Goal: Task Accomplishment & Management: Manage account settings

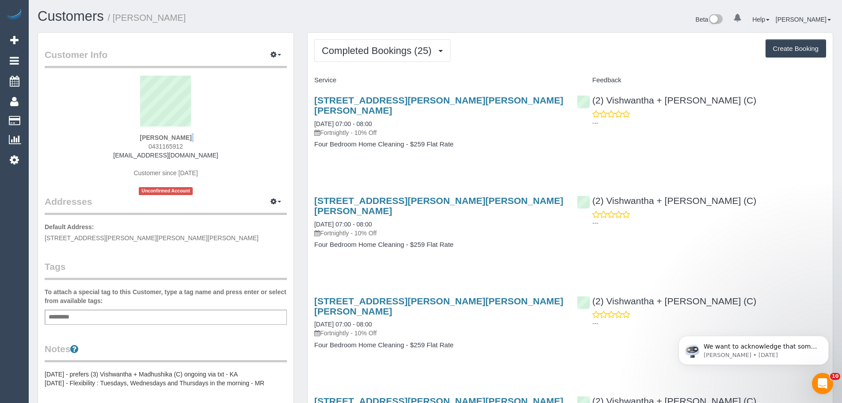
drag, startPoint x: 187, startPoint y: 141, endPoint x: 128, endPoint y: 145, distance: 59.3
click at [128, 145] on div "Mo Zahran 0431165912 mzhrn7@gmail.com Customer since 2024 Unconfirmed Account" at bounding box center [166, 135] width 242 height 119
click at [198, 141] on div "Mo Zahran 0431165912 mzhrn7@gmail.com Customer since 2024 Unconfirmed Account" at bounding box center [166, 135] width 242 height 119
drag, startPoint x: 194, startPoint y: 146, endPoint x: 125, endPoint y: 147, distance: 69.0
click at [126, 147] on div "Mo Zahran 0431165912 mzhrn7@gmail.com Customer since 2024 Unconfirmed Account" at bounding box center [166, 135] width 242 height 119
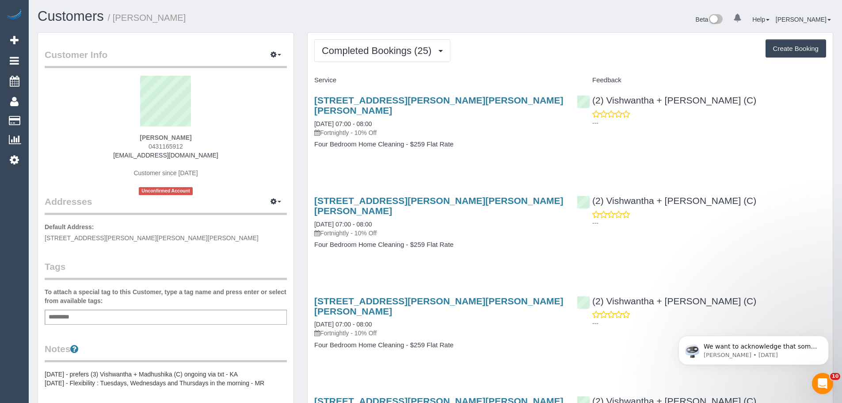
copy span "0431165912"
click at [185, 142] on div "Mo Zahran 0431165912 mzhrn7@gmail.com Customer since 2024 Unconfirmed Account" at bounding box center [166, 135] width 242 height 119
drag, startPoint x: 190, startPoint y: 139, endPoint x: 124, endPoint y: 136, distance: 65.9
click at [124, 136] on div "Mo Zahran 0431165912 mzhrn7@gmail.com Customer since 2024 Unconfirmed Account" at bounding box center [166, 135] width 242 height 119
copy strong "Mo Zahran"
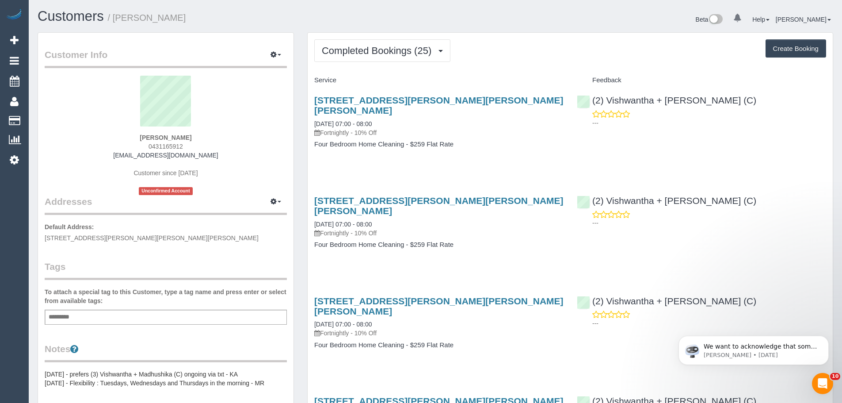
click at [185, 133] on div "Mo Zahran 0431165912 mzhrn7@gmail.com Customer since 2024 Unconfirmed Account" at bounding box center [166, 135] width 242 height 119
drag, startPoint x: 188, startPoint y: 138, endPoint x: 122, endPoint y: 138, distance: 66.7
click at [122, 138] on div "Mo Zahran 0431165912 mzhrn7@gmail.com Customer since 2024 Unconfirmed Account" at bounding box center [166, 135] width 242 height 119
copy strong "Mo Zahran"
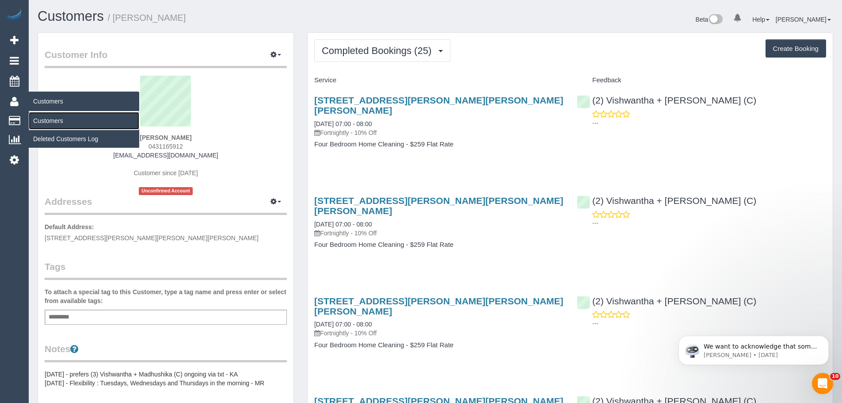
click at [40, 117] on link "Customers" at bounding box center [84, 121] width 111 height 18
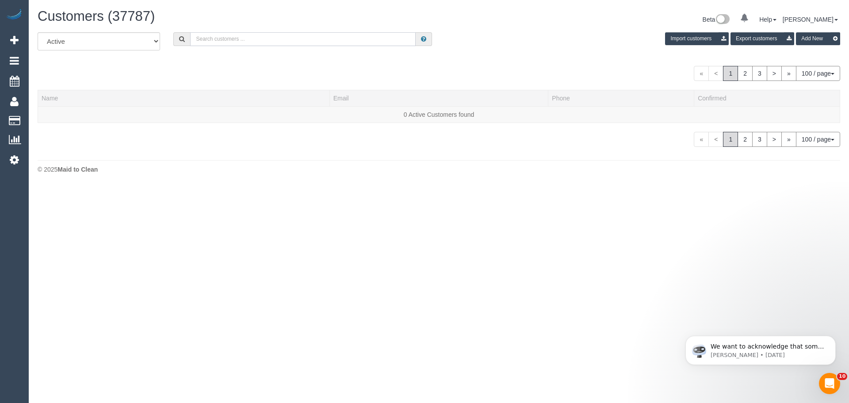
click at [236, 36] on input "text" at bounding box center [302, 39] width 225 height 14
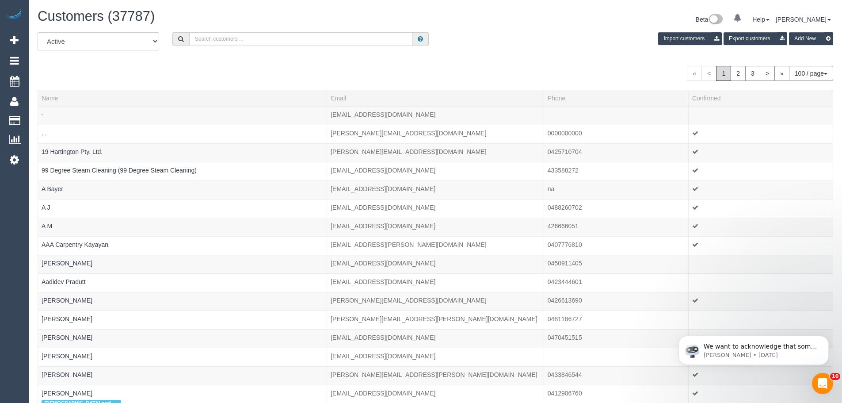
paste input "Kate Fitzpatrick"
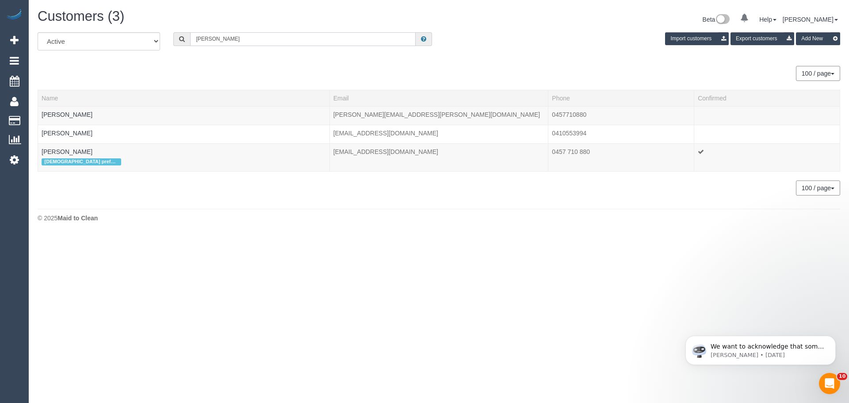
click at [261, 43] on input "Kate Fitzpatrick" at bounding box center [302, 39] width 225 height 14
paste input "Ernest Garnet"
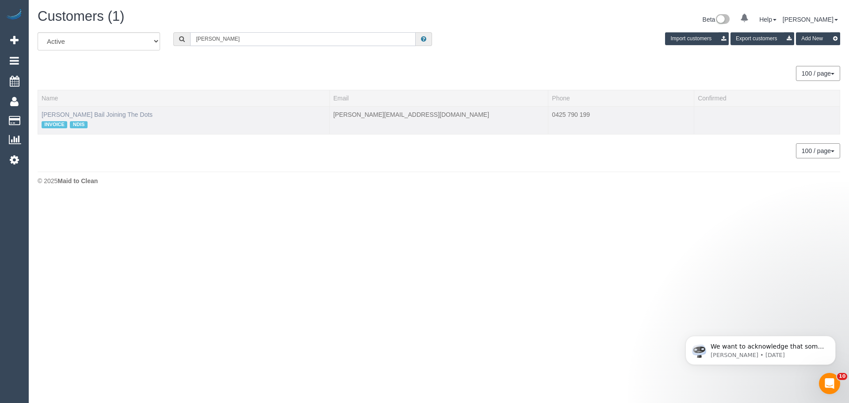
type input "Ernest Garnet"
click at [92, 116] on link "Ernest Garnet Bail Joining The Dots" at bounding box center [97, 114] width 111 height 7
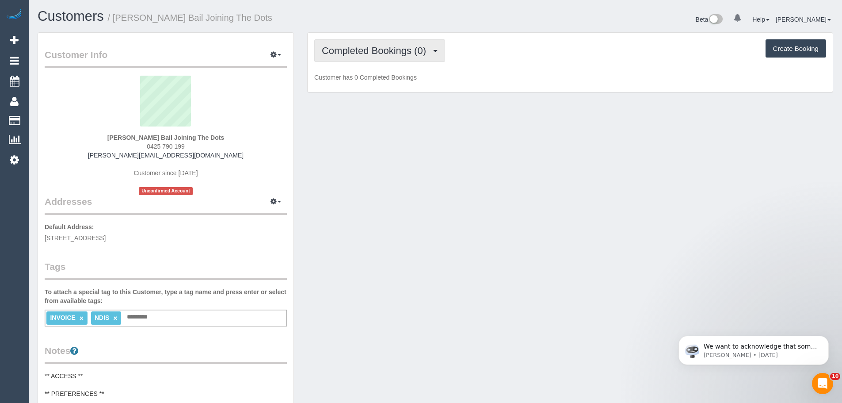
click at [352, 53] on span "Completed Bookings (0)" at bounding box center [376, 50] width 109 height 11
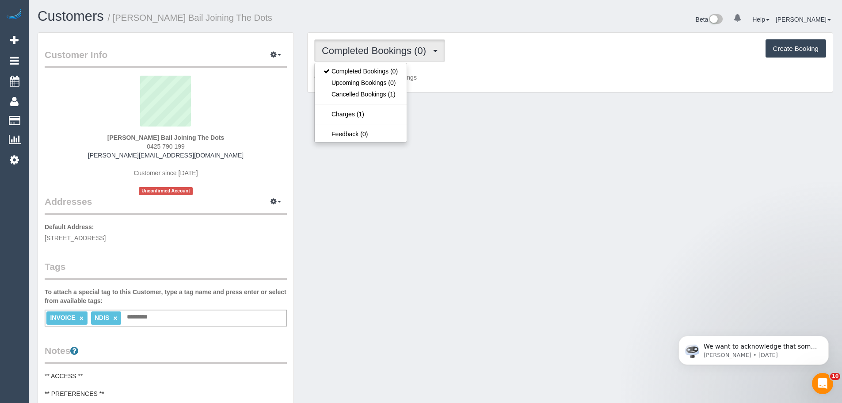
click at [515, 60] on div "Completed Bookings (0) Completed Bookings (0) Upcoming Bookings (0) Cancelled B…" at bounding box center [570, 50] width 512 height 23
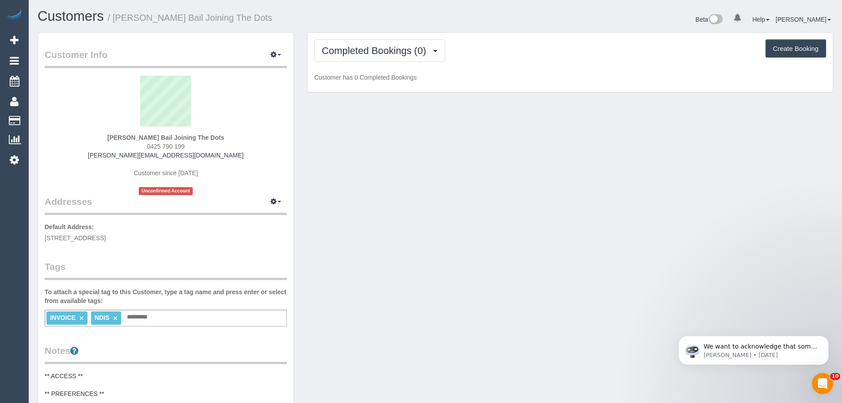
click at [805, 45] on button "Create Booking" at bounding box center [796, 48] width 61 height 19
select select "VIC"
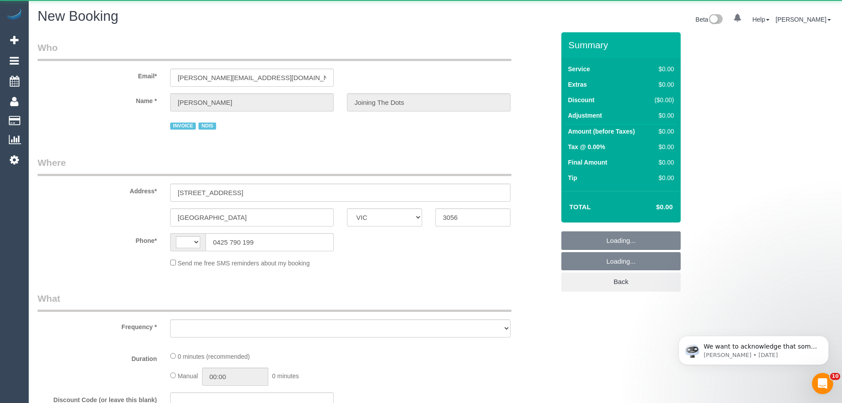
select select "string:AU"
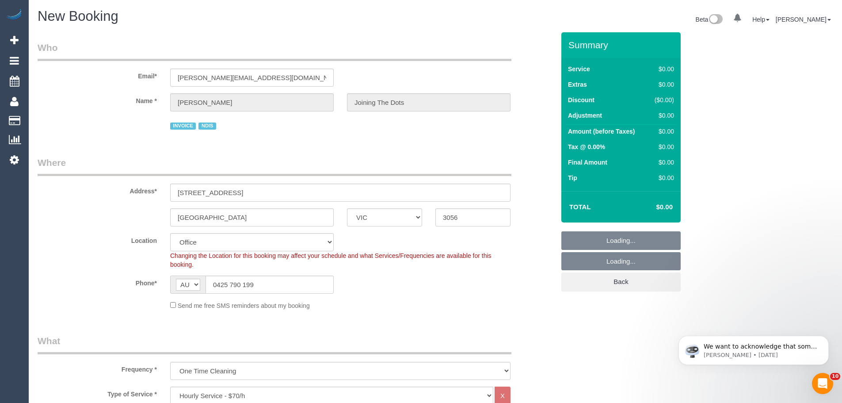
select select "object:6153"
select select "88"
select select "object:6158"
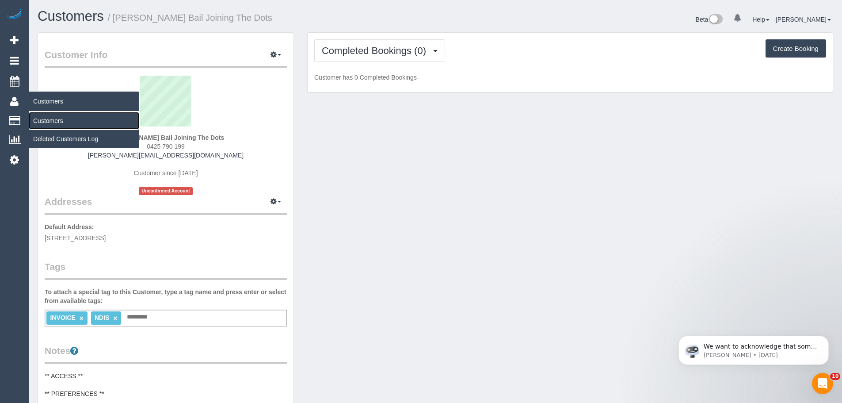
click at [44, 121] on link "Customers" at bounding box center [84, 121] width 111 height 18
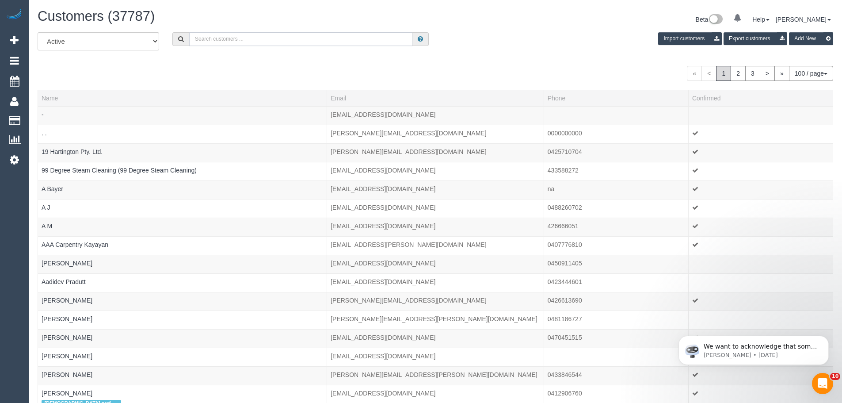
click at [303, 44] on input "text" at bounding box center [300, 39] width 223 height 14
paste input "Ernest Garnet"
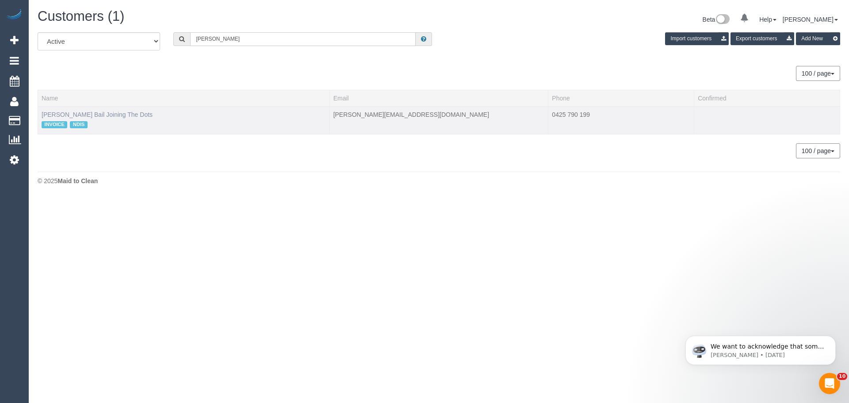
type input "Ernest Garnet"
click at [120, 112] on link "Ernest Garnet Bail Joining The Dots" at bounding box center [97, 114] width 111 height 7
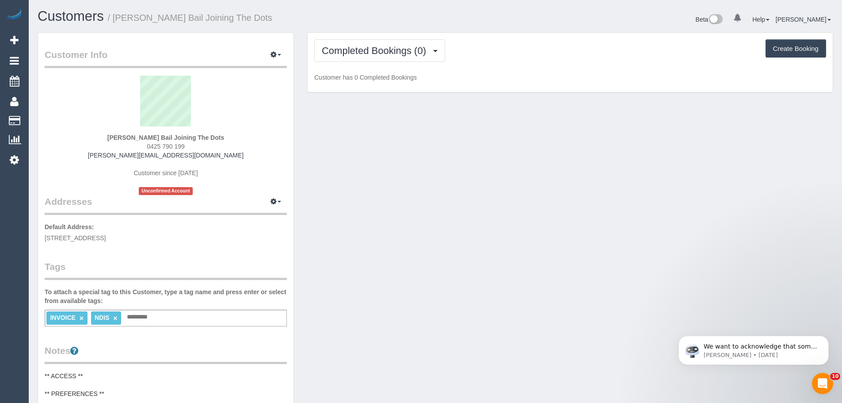
click at [795, 49] on button "Create Booking" at bounding box center [796, 48] width 61 height 19
select select "VIC"
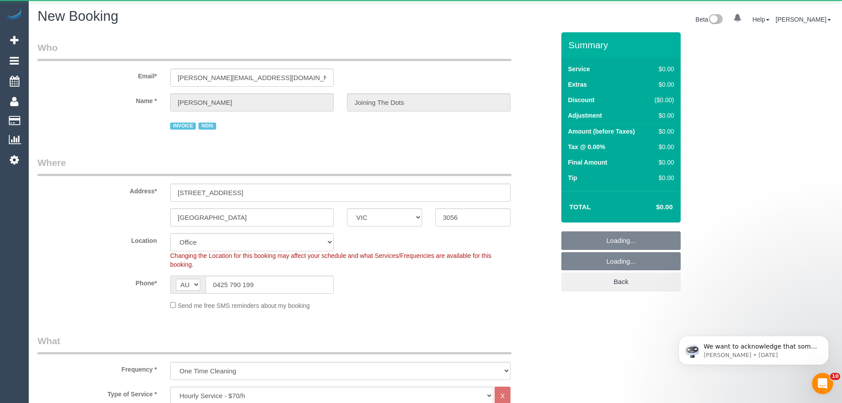
select select "object:8444"
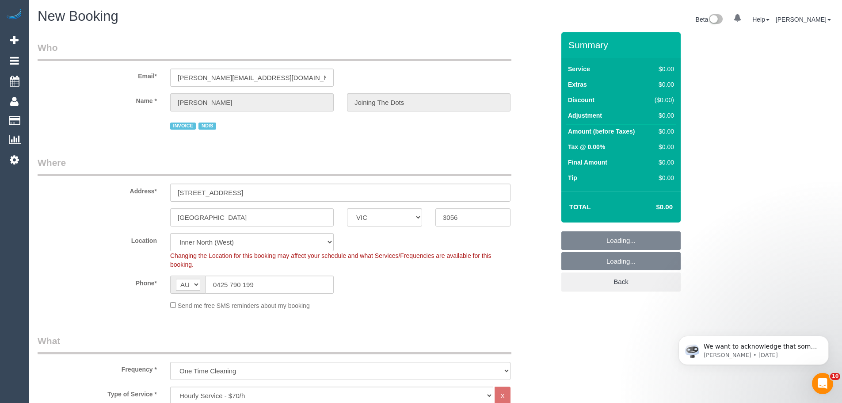
select select "88"
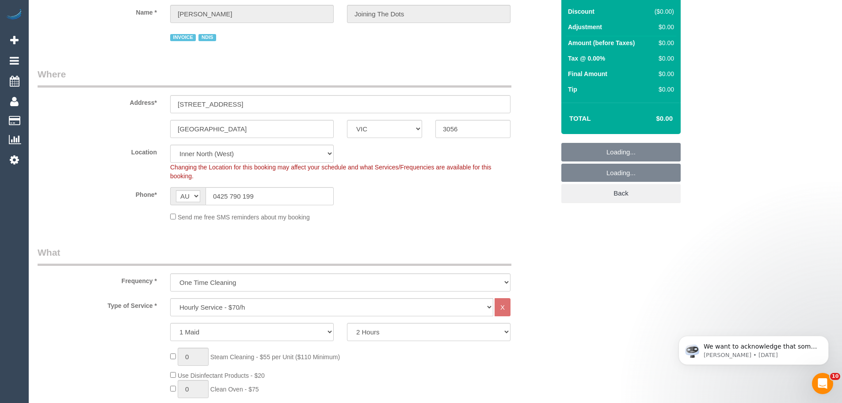
select select "object:9785"
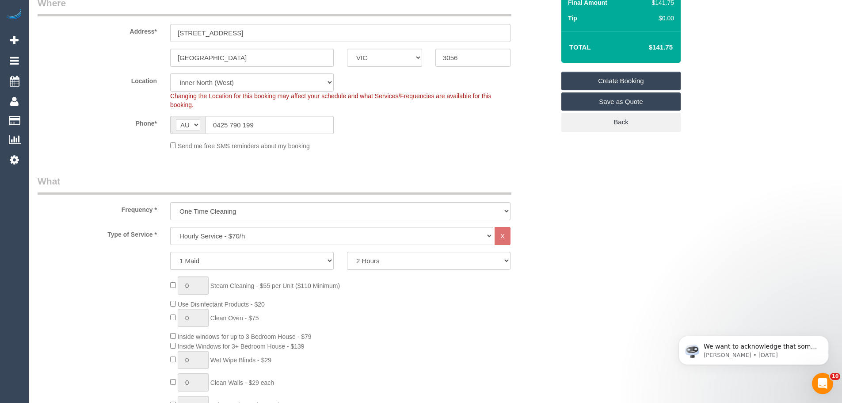
scroll to position [177, 0]
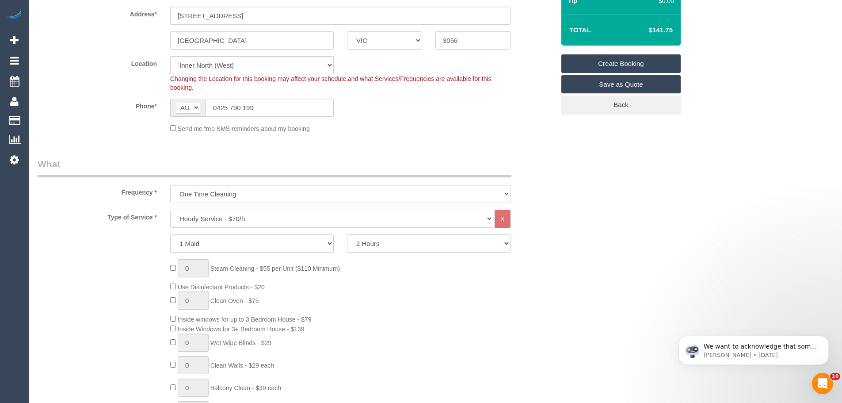
click at [244, 221] on select "Hourly Service - $70/h Hourly Service - $65/h Hourly Service - $60/h Hourly Ser…" at bounding box center [331, 219] width 323 height 18
select select "275"
click at [170, 210] on select "Hourly Service - $70/h Hourly Service - $65/h Hourly Service - $60/h Hourly Ser…" at bounding box center [331, 219] width 323 height 18
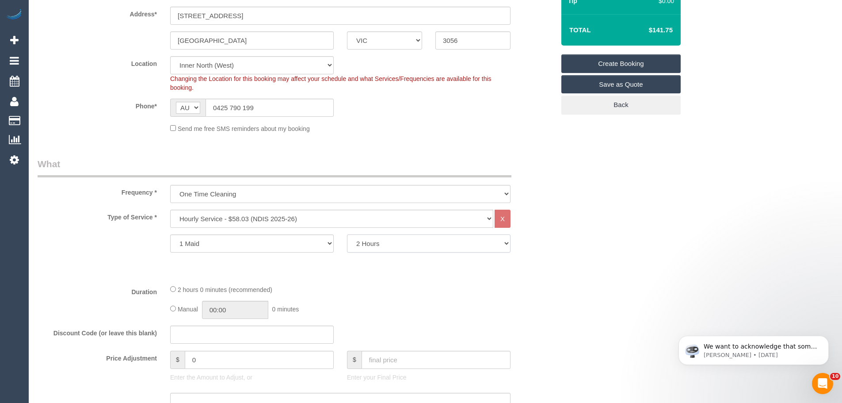
click at [392, 240] on select "2 Hours 2.5 Hours 3 Hours 3.5 Hours 4 Hours 4.5 Hours 5 Hours 5.5 Hours 6 Hours…" at bounding box center [429, 243] width 164 height 18
select select "150"
click at [347, 234] on select "2 Hours 2.5 Hours 3 Hours 3.5 Hours 4 Hours 4.5 Hours 5 Hours 5.5 Hours 6 Hours…" at bounding box center [429, 243] width 164 height 18
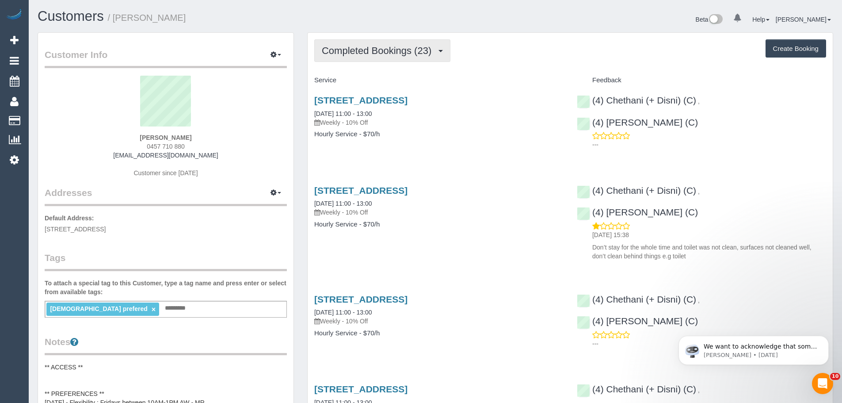
click at [384, 51] on span "Completed Bookings (23)" at bounding box center [379, 50] width 114 height 11
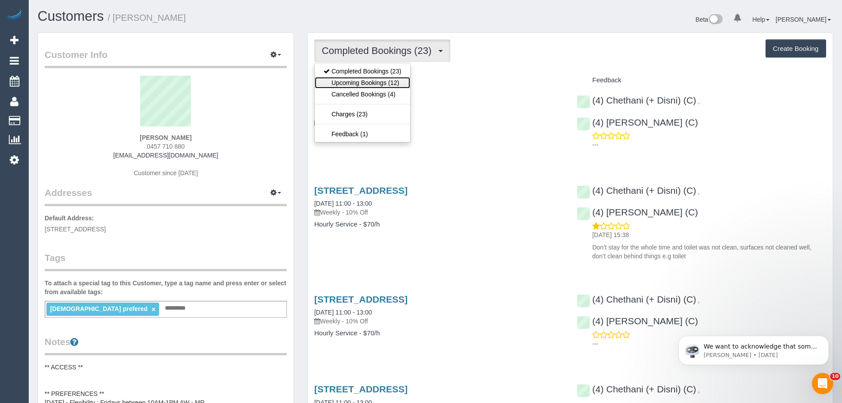
click at [375, 77] on link "Upcoming Bookings (12)" at bounding box center [362, 82] width 95 height 11
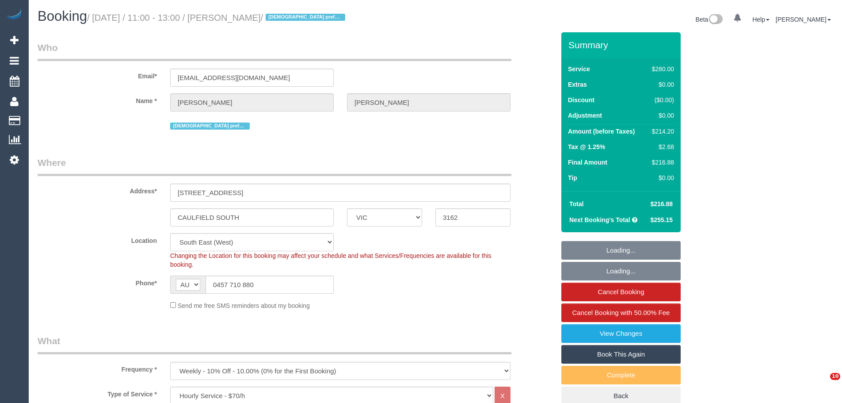
select select "VIC"
select select "240"
select select "number:27"
select select "number:14"
select select "number:19"
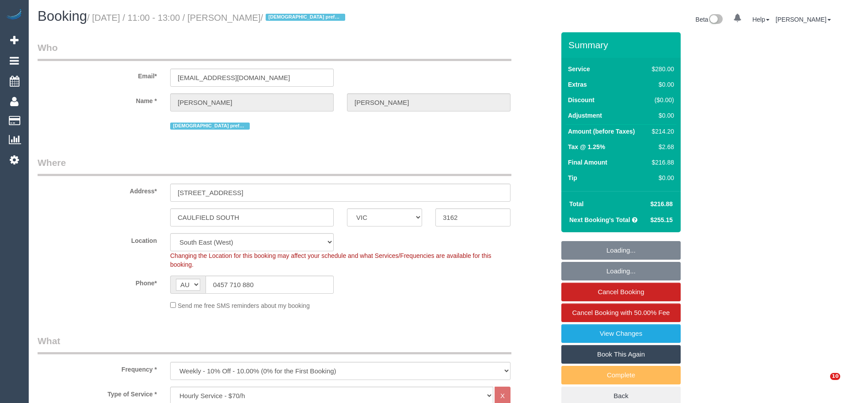
select select "number:24"
select select "number:35"
select select "number:12"
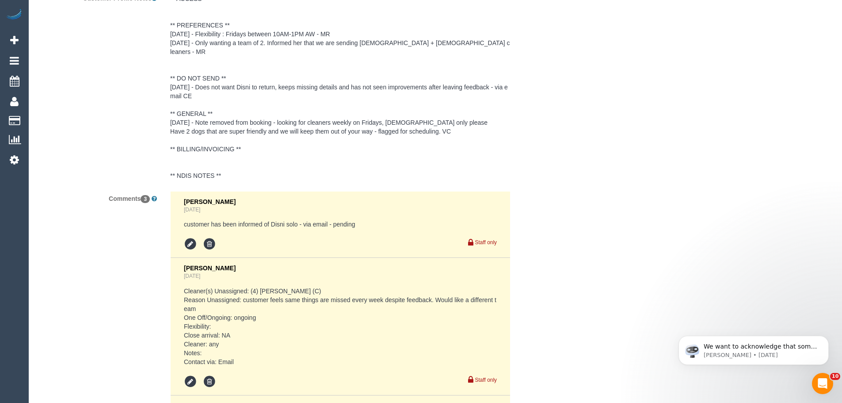
scroll to position [1724, 0]
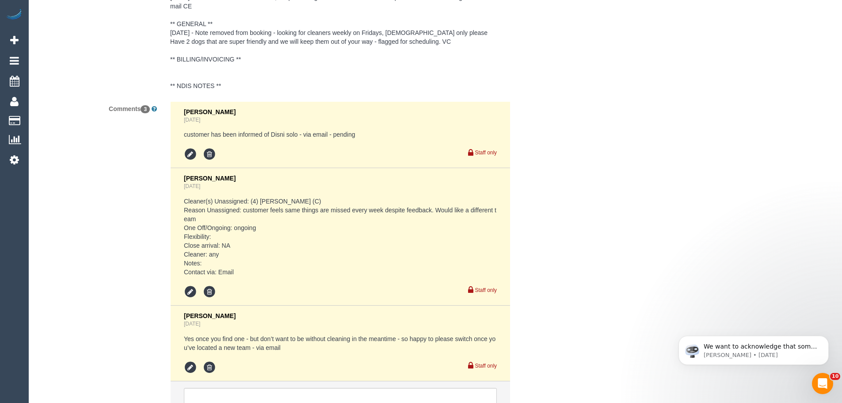
click at [184, 197] on pre "Cleaner(s) Unassigned: (4) Disni Tharuka (C) Reason Unassigned: customer feels …" at bounding box center [340, 237] width 313 height 80
click at [195, 202] on pre "Cleaner(s) Unassigned: (4) Disni Tharuka (C) Reason Unassigned: customer feels …" at bounding box center [340, 237] width 313 height 80
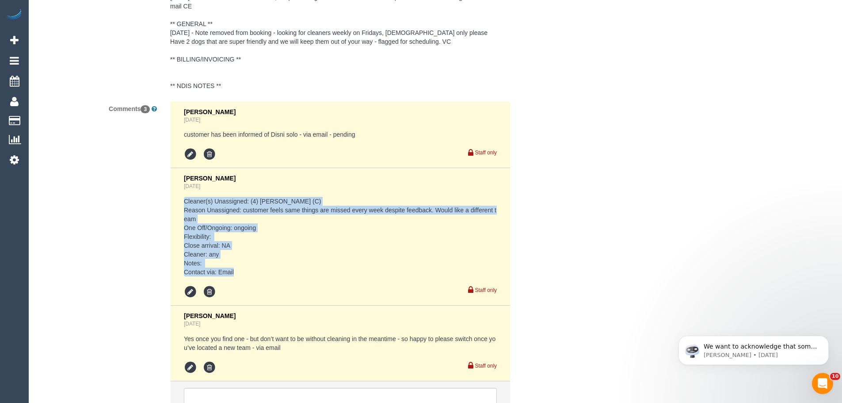
drag, startPoint x: 185, startPoint y: 192, endPoint x: 250, endPoint y: 261, distance: 95.1
click at [250, 261] on pre "Cleaner(s) Unassigned: (4) Disni Tharuka (C) Reason Unassigned: customer feels …" at bounding box center [340, 237] width 313 height 80
copy pre "Cleaner(s) Unassigned: (4) Disni Tharuka (C) Reason Unassigned: customer feels …"
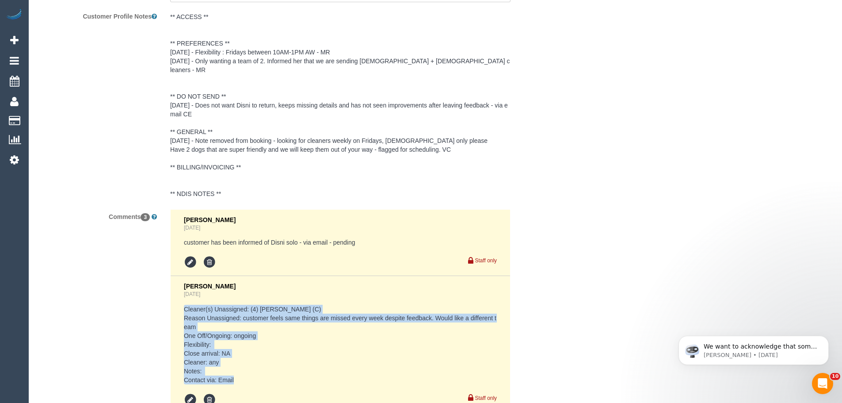
scroll to position [1591, 0]
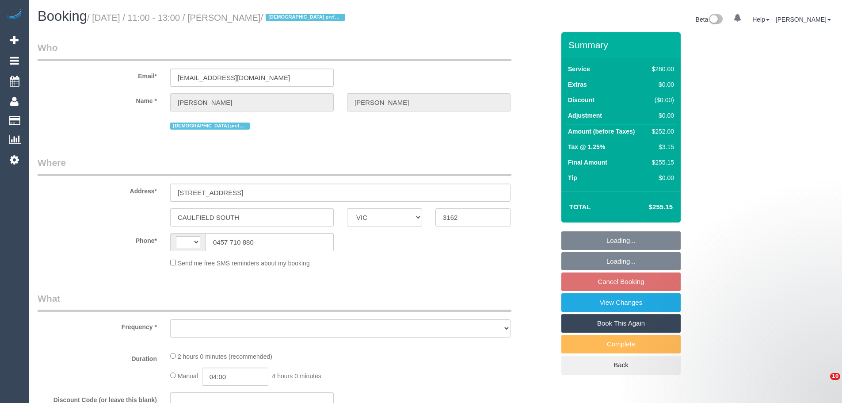
select select "VIC"
select select "string:stripe-pm_1Qsgjw2GScqysDRVvMk6fOVD"
select select "string:AU"
select select "object:537"
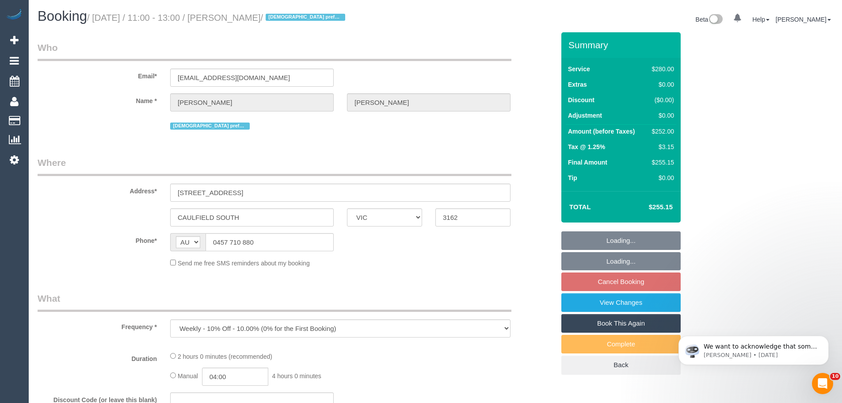
select select "2"
select select "number:27"
select select "number:14"
select select "number:19"
select select "number:24"
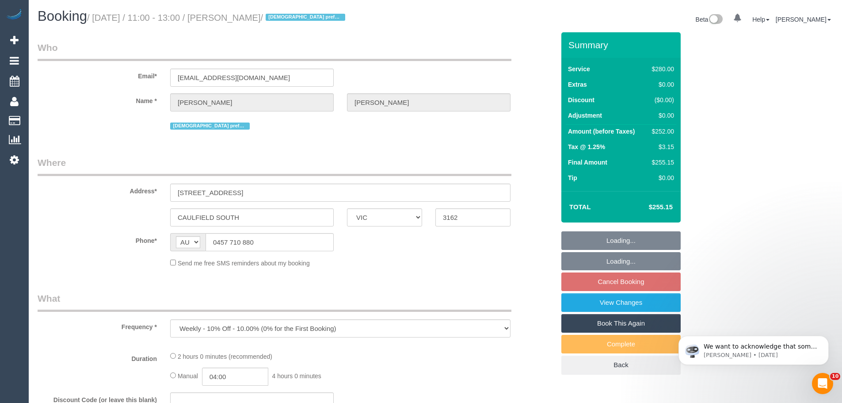
select select "number:35"
select select "number:12"
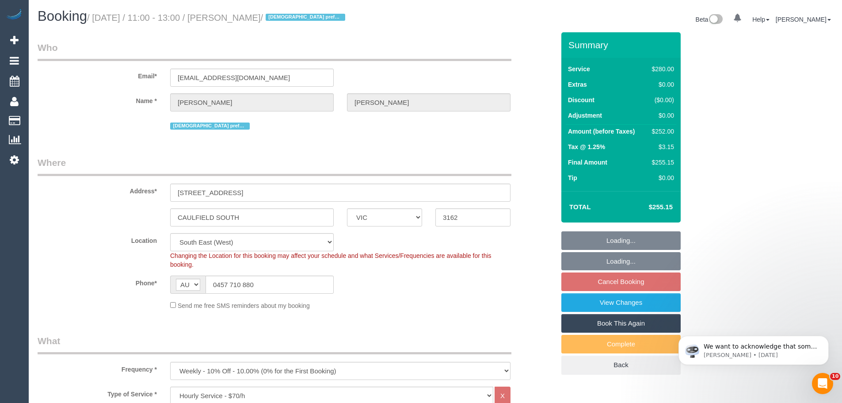
select select "object:1377"
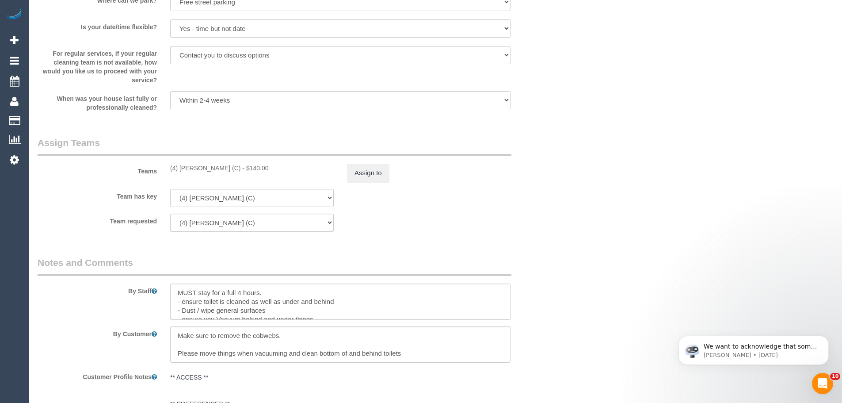
scroll to position [1326, 0]
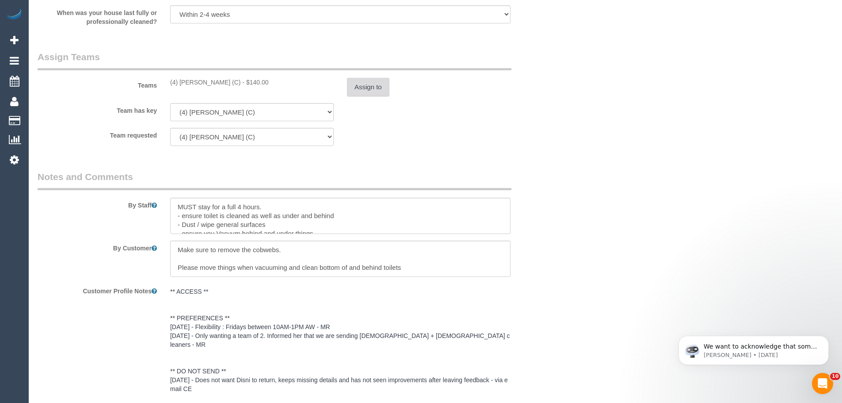
click at [361, 88] on button "Assign to" at bounding box center [368, 87] width 42 height 19
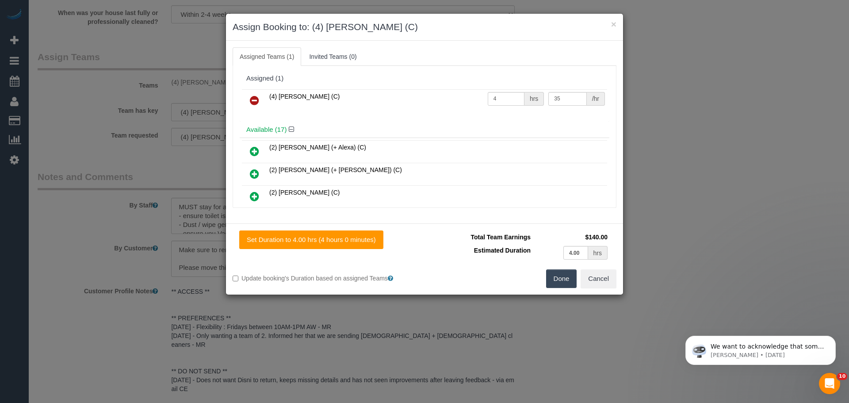
click at [254, 101] on icon at bounding box center [254, 100] width 9 height 11
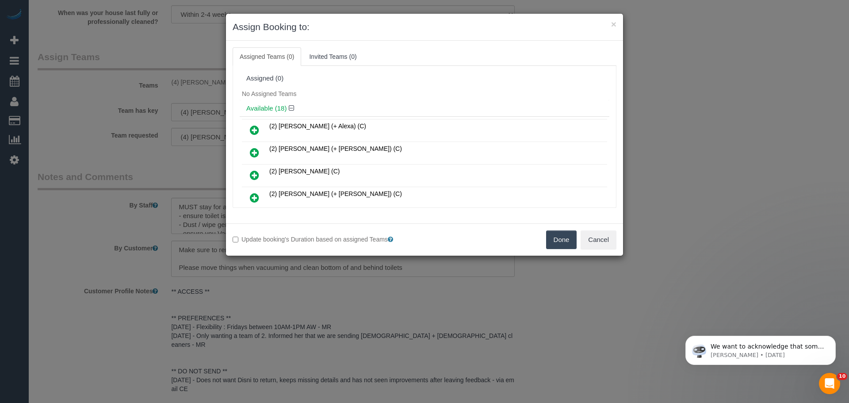
click at [561, 241] on button "Done" at bounding box center [561, 239] width 31 height 19
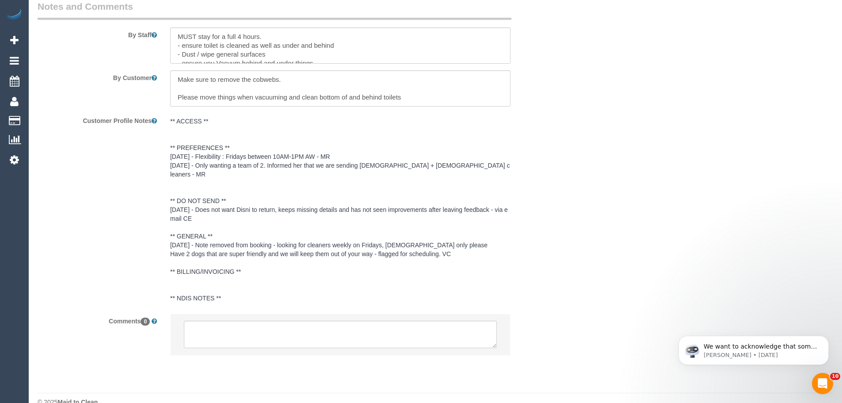
scroll to position [1504, 0]
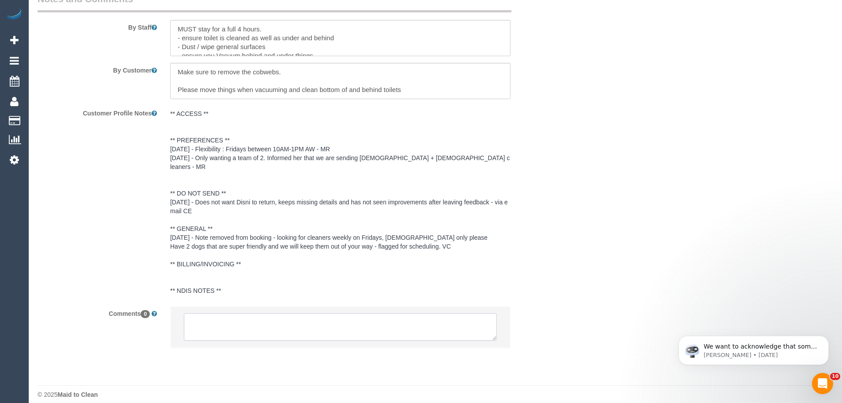
click at [262, 316] on textarea at bounding box center [340, 326] width 313 height 27
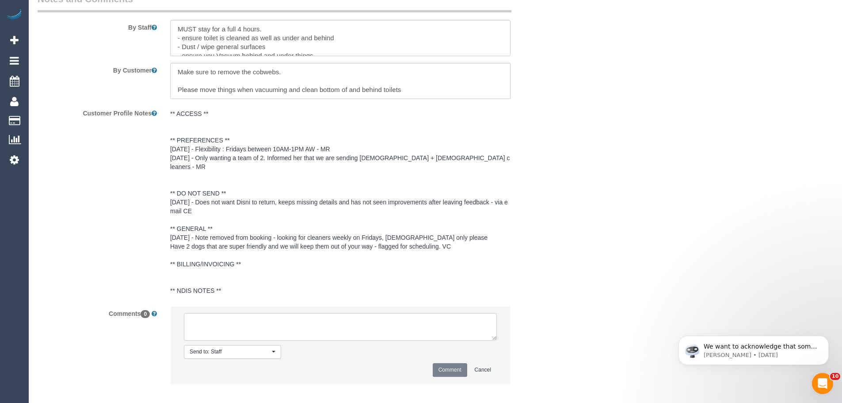
paste textarea "Cleaner(s) Unassigned: (4) Disni Tharuka (C) Reason Unassigned: customer feels …"
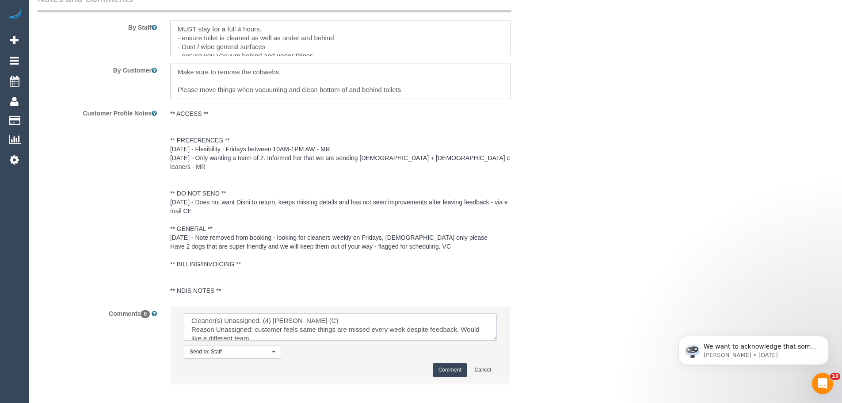
scroll to position [0, 0]
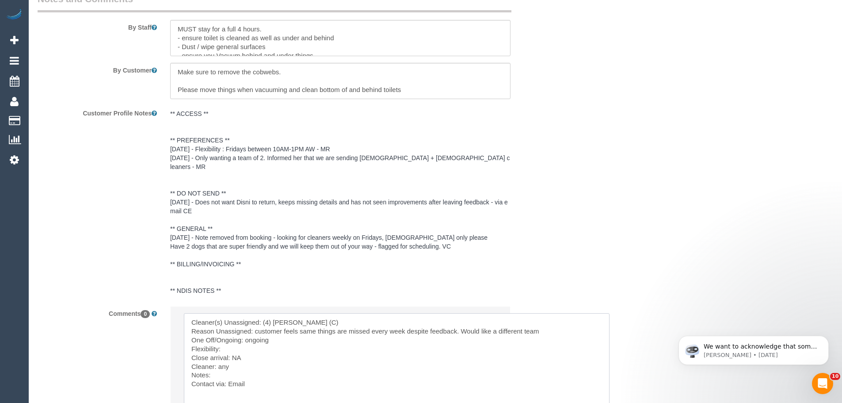
drag, startPoint x: 494, startPoint y: 328, endPoint x: 606, endPoint y: 408, distance: 137.7
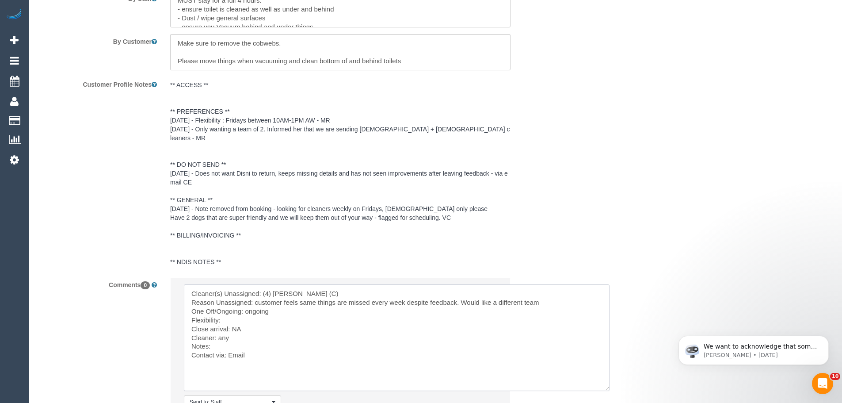
scroll to position [1548, 0]
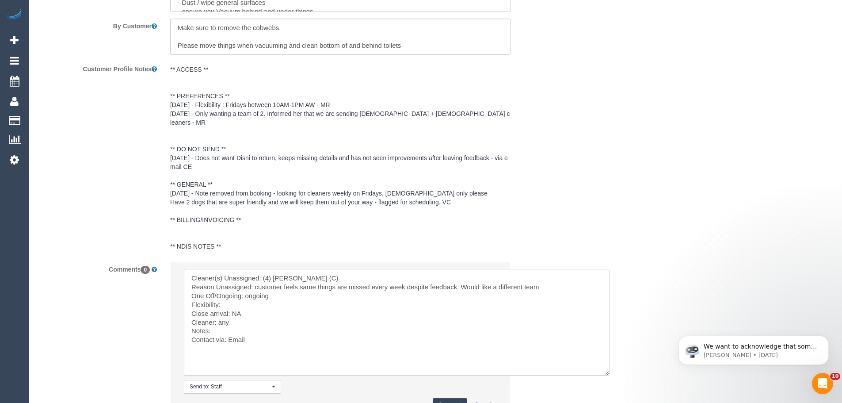
drag, startPoint x: 278, startPoint y: 275, endPoint x: 556, endPoint y: 275, distance: 277.6
click at [538, 275] on textarea at bounding box center [397, 322] width 426 height 107
click at [556, 275] on textarea at bounding box center [397, 322] width 426 height 107
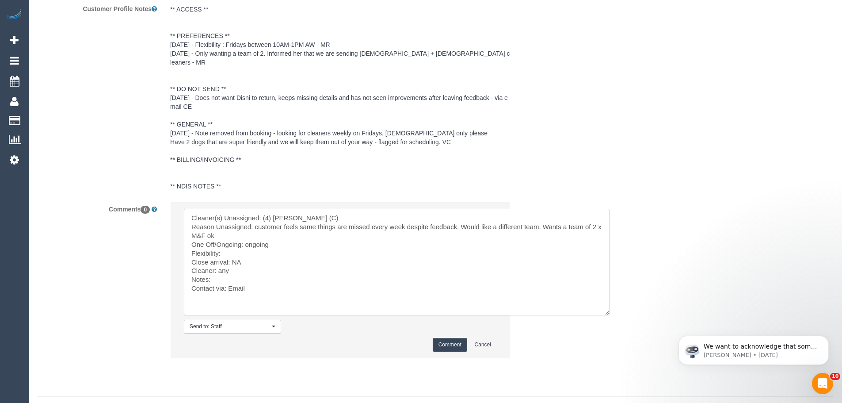
scroll to position [1619, 0]
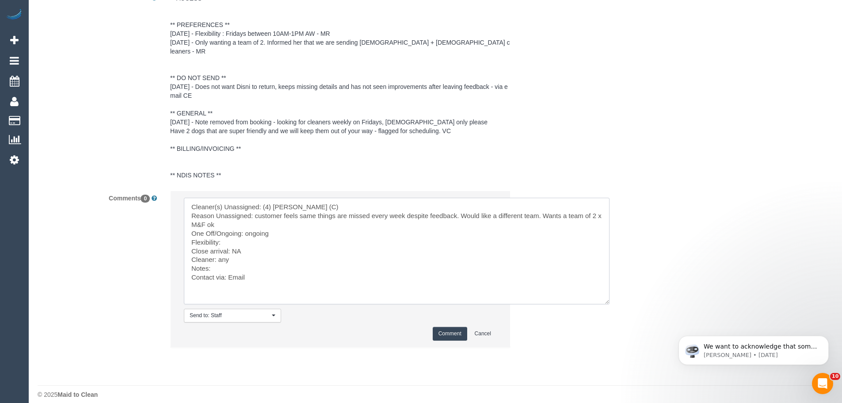
type textarea "Cleaner(s) Unassigned: (4) Disni Tharuka (C) Reason Unassigned: customer feels …"
click at [450, 327] on button "Comment" at bounding box center [450, 334] width 34 height 14
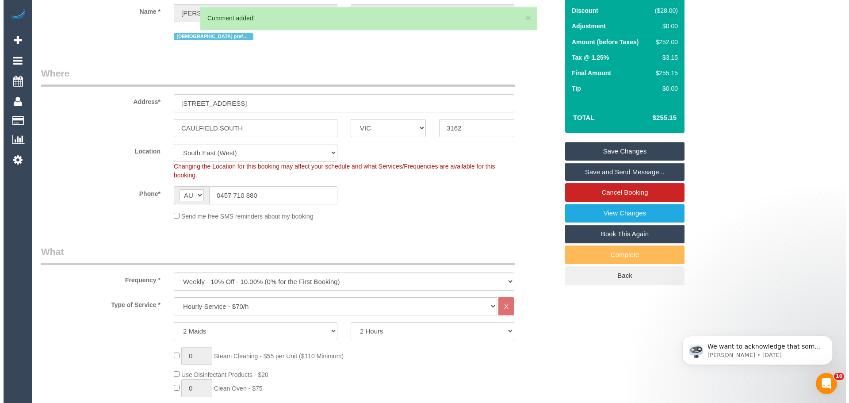
scroll to position [0, 0]
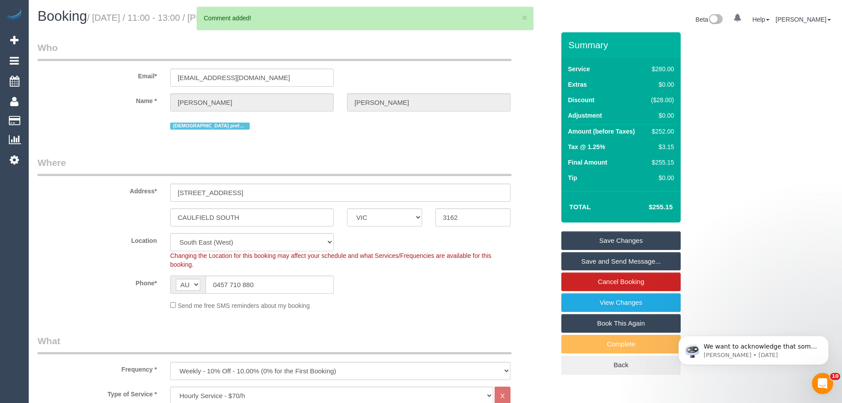
click at [598, 238] on link "Save Changes" at bounding box center [620, 240] width 119 height 19
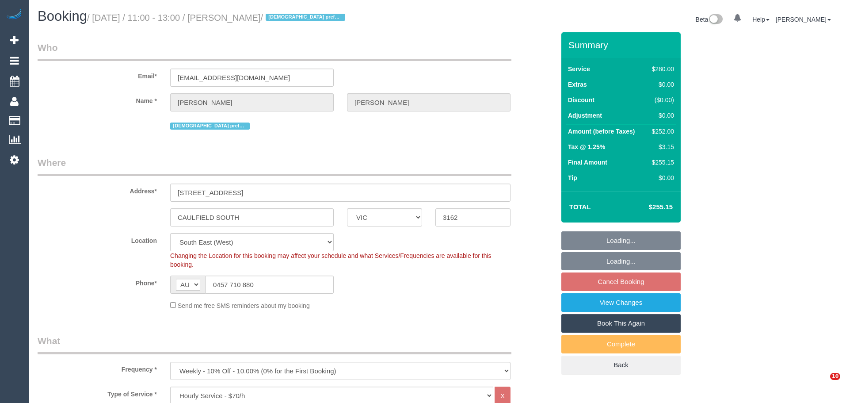
select select "VIC"
select select "2"
select select "number:27"
select select "number:14"
select select "number:19"
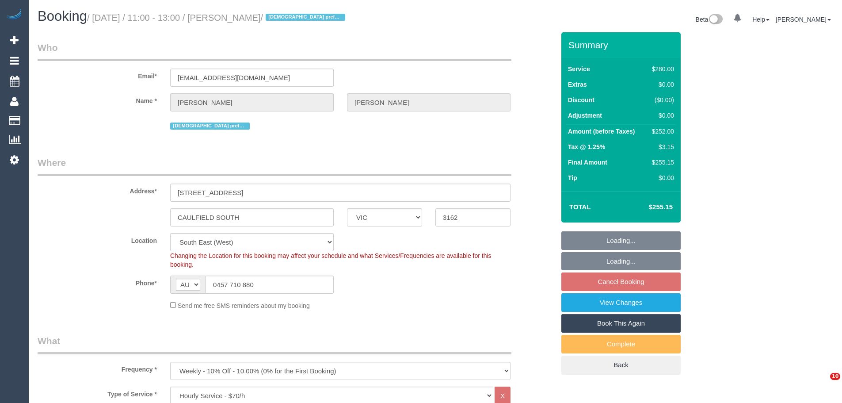
select select "number:24"
select select "number:35"
select select "number:12"
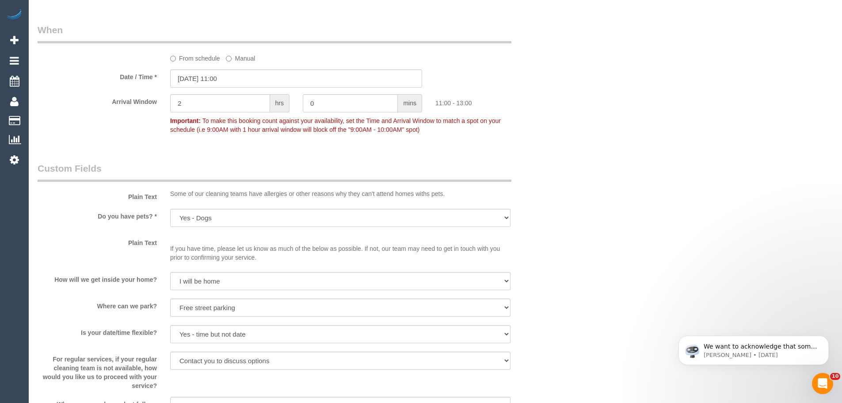
scroll to position [1194, 0]
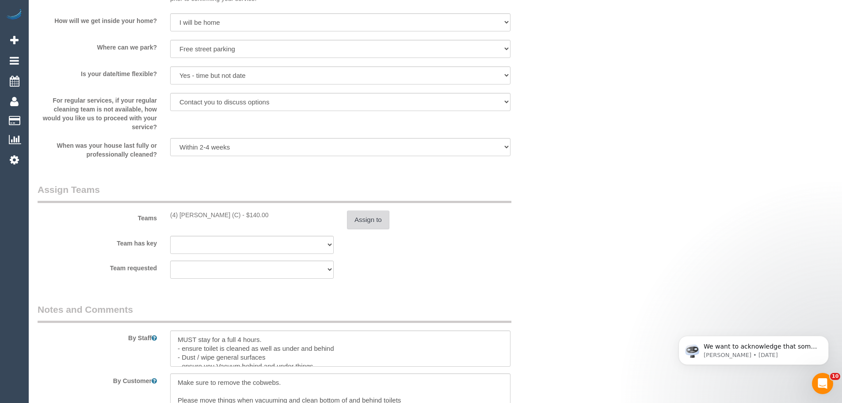
click at [387, 221] on button "Assign to" at bounding box center [368, 219] width 42 height 19
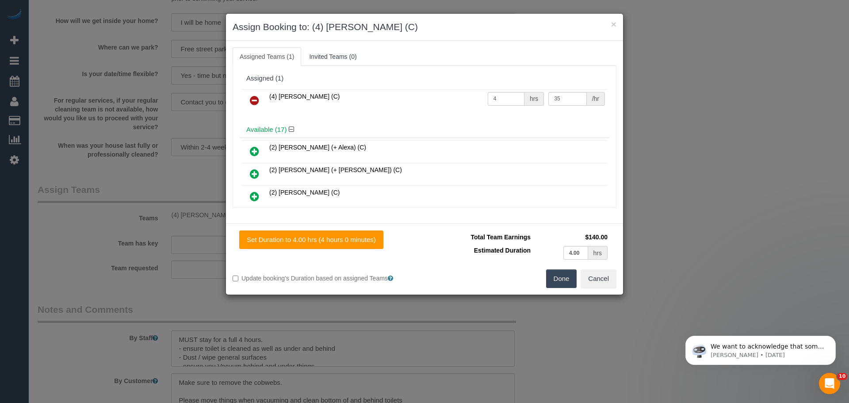
click at [251, 99] on icon at bounding box center [254, 100] width 9 height 11
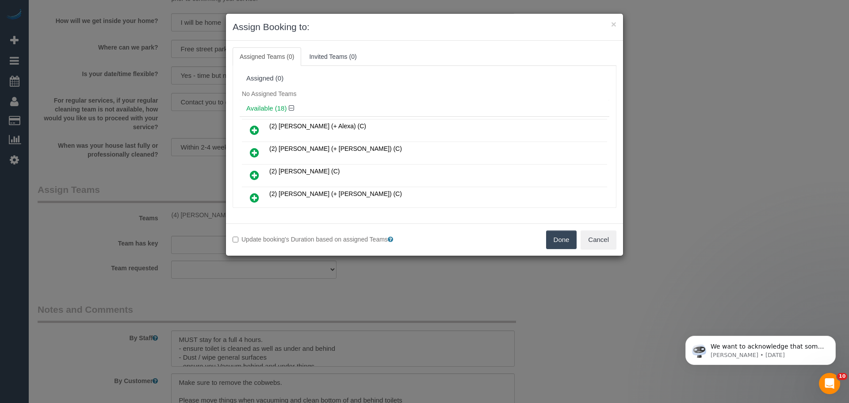
click at [561, 245] on button "Done" at bounding box center [561, 239] width 31 height 19
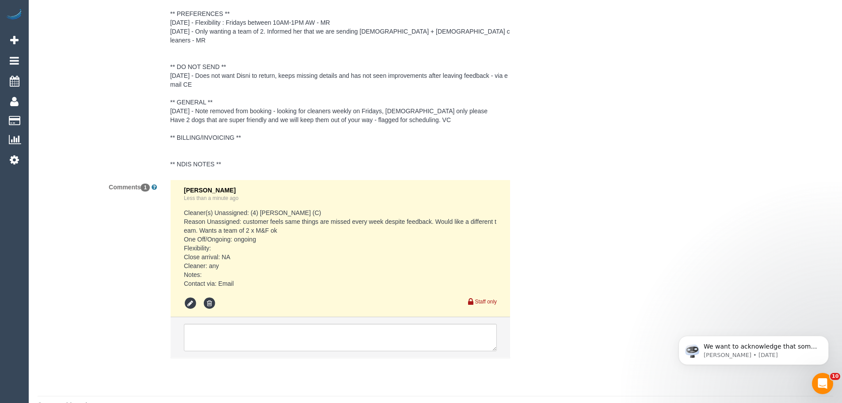
scroll to position [1641, 0]
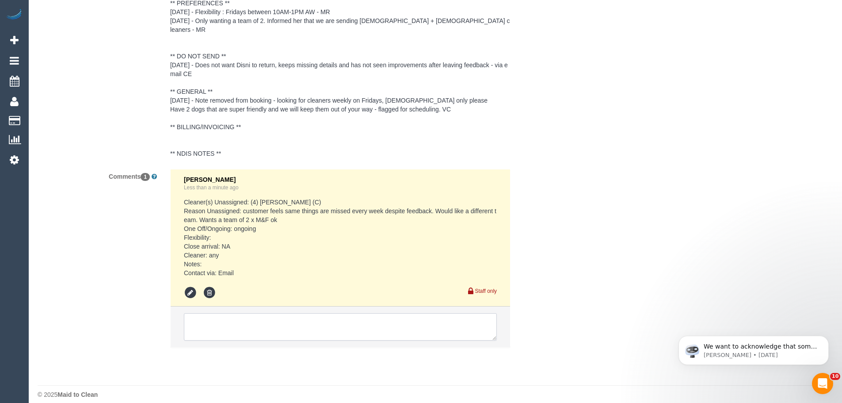
click at [262, 313] on textarea at bounding box center [340, 326] width 313 height 27
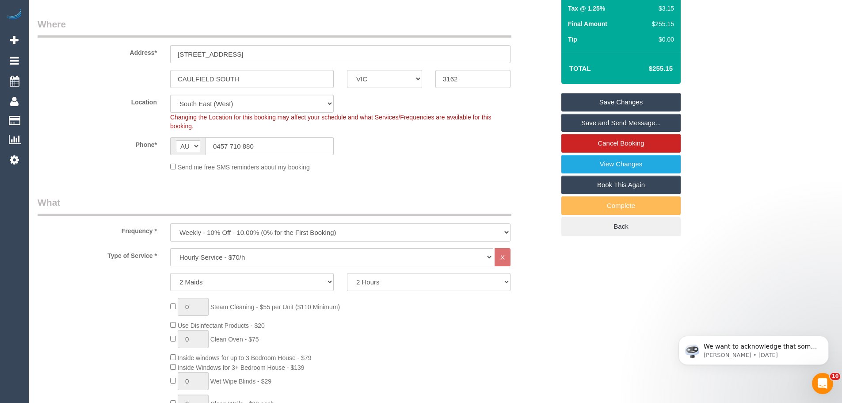
scroll to position [5, 0]
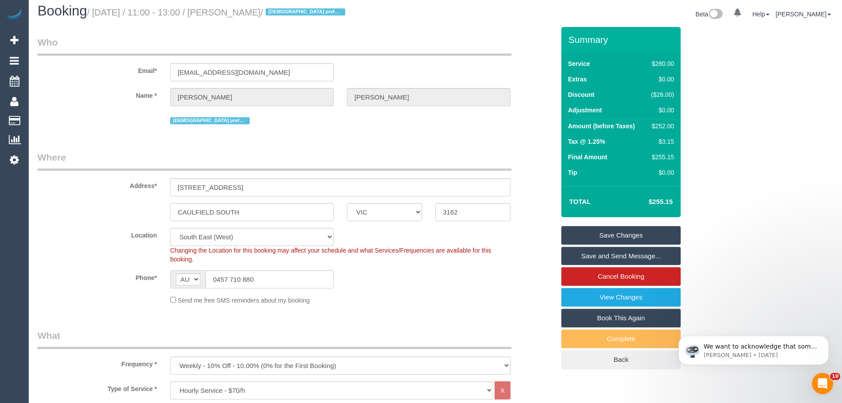
click at [622, 237] on link "Save Changes" at bounding box center [620, 235] width 119 height 19
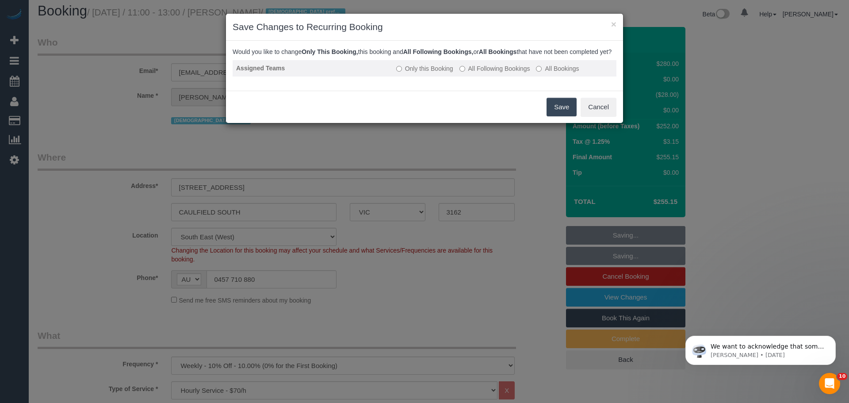
click at [499, 73] on label "All Following Bookings" at bounding box center [494, 68] width 71 height 9
click at [563, 116] on button "Save" at bounding box center [561, 107] width 30 height 19
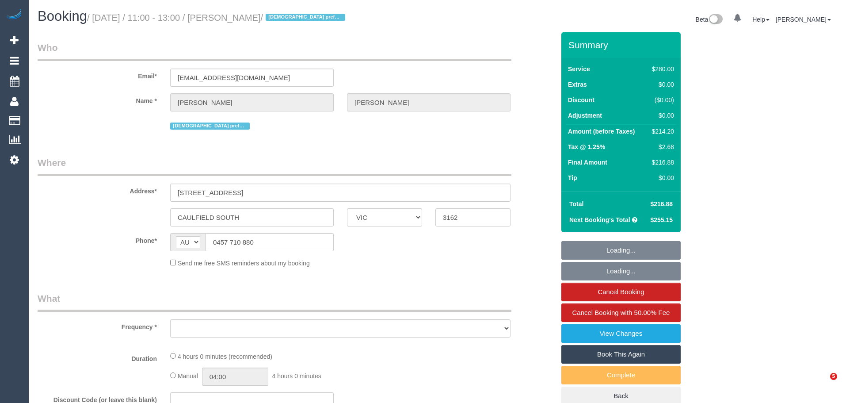
select select "VIC"
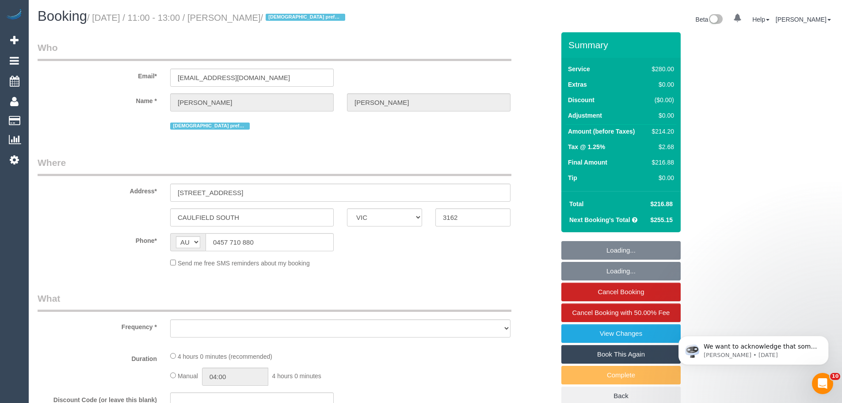
select select "string:stripe-pm_1Qsgjw2GScqysDRVvMk6fOVD"
select select "object:601"
select select "240"
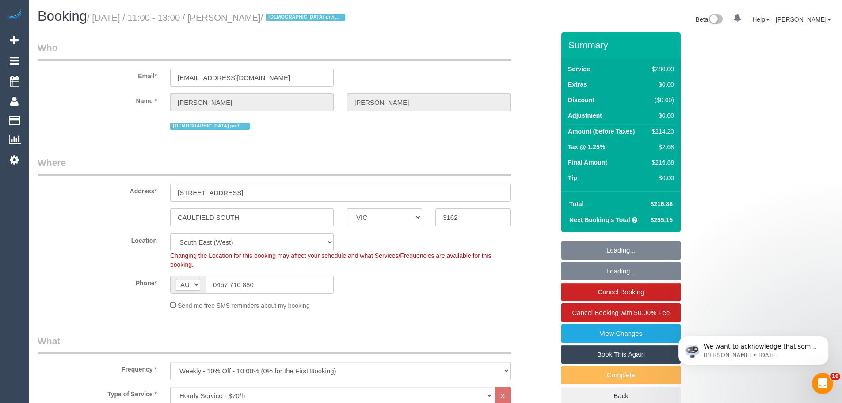
select select "number:27"
select select "number:14"
select select "number:19"
select select "number:24"
select select "number:35"
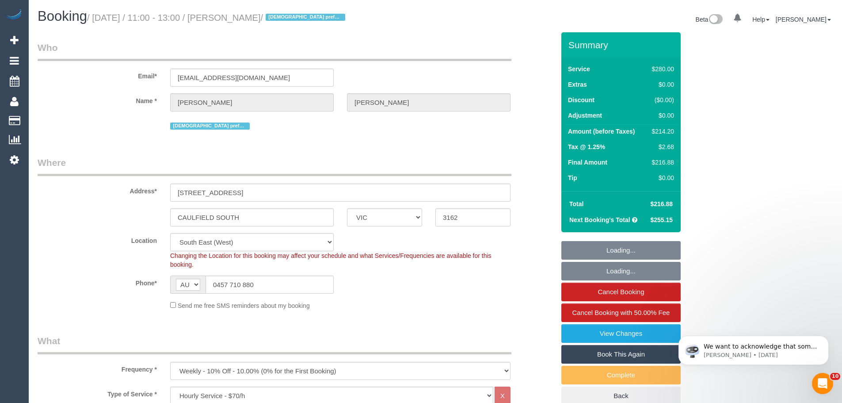
select select "number:12"
select select "object:1455"
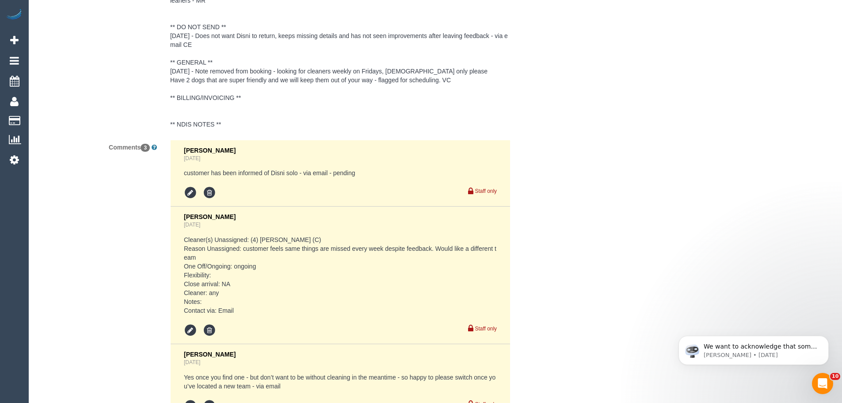
scroll to position [1768, 0]
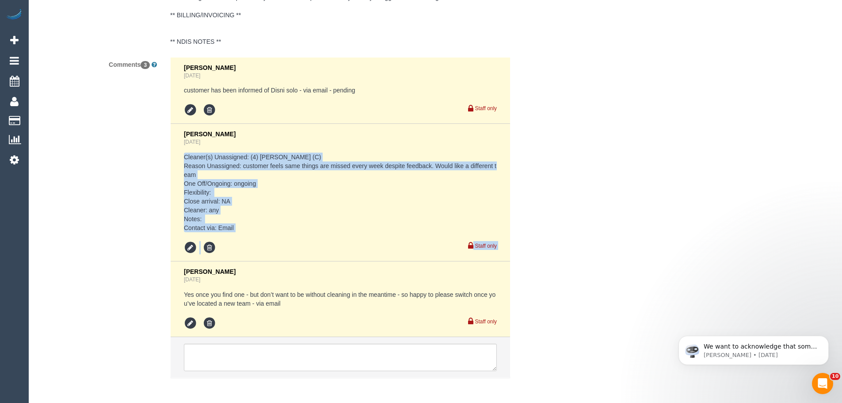
drag, startPoint x: 177, startPoint y: 148, endPoint x: 264, endPoint y: 225, distance: 116.5
click at [264, 225] on li "Chellsea Espinosa 1 day ago Cleaner(s) Unassigned: (4) Disni Tharuka (C) Reason…" at bounding box center [340, 192] width 339 height 137
click at [251, 216] on pre "Cleaner(s) Unassigned: (4) Disni Tharuka (C) Reason Unassigned: customer feels …" at bounding box center [340, 193] width 313 height 80
drag, startPoint x: 225, startPoint y: 210, endPoint x: 170, endPoint y: 147, distance: 83.6
click at [171, 147] on li "Chellsea Espinosa 1 day ago Cleaner(s) Unassigned: (4) Disni Tharuka (C) Reason…" at bounding box center [340, 192] width 339 height 137
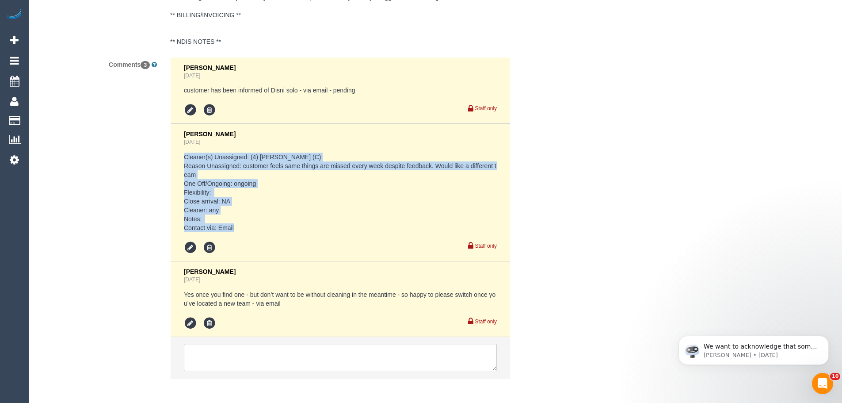
copy pre "Cleaner(s) Unassigned: (4) Disni Tharuka (C) Reason Unassigned: customer feels …"
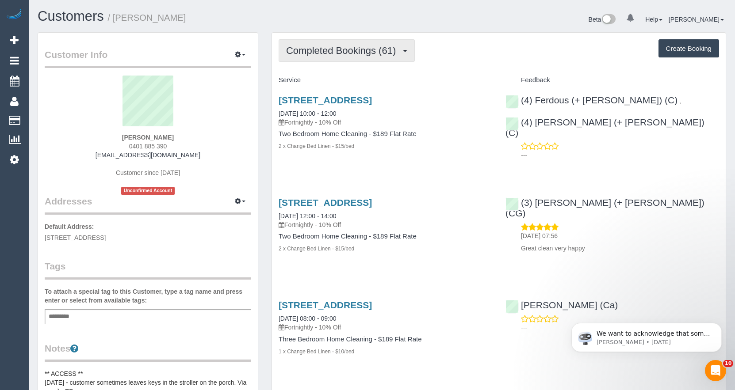
click at [327, 46] on span "Completed Bookings (61)" at bounding box center [343, 50] width 114 height 11
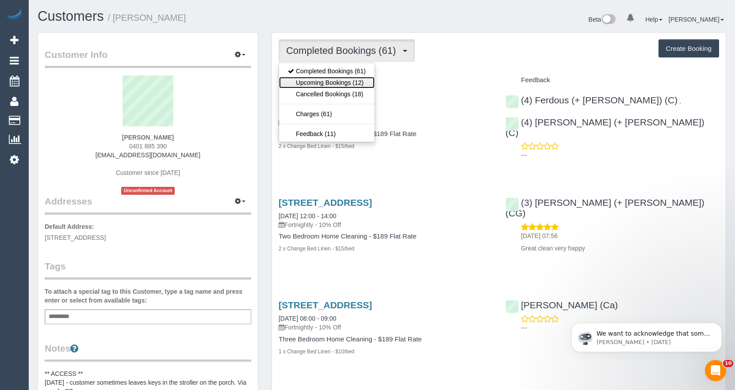
click at [339, 85] on link "Upcoming Bookings (12)" at bounding box center [326, 82] width 95 height 11
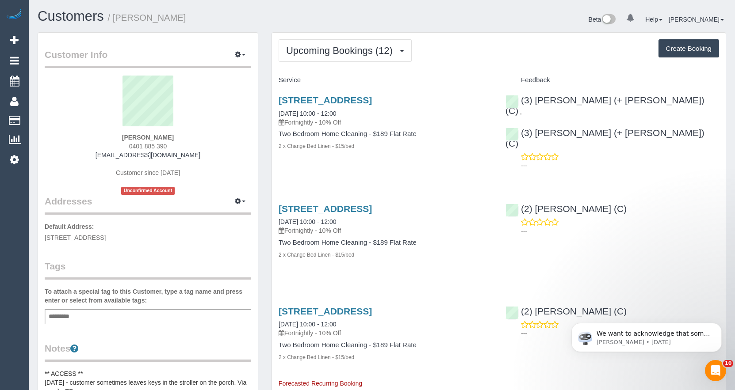
drag, startPoint x: 275, startPoint y: 111, endPoint x: 358, endPoint y: 113, distance: 83.1
click at [358, 113] on div "[STREET_ADDRESS] [DATE] 10:00 - 12:00 Fortnightly - 10% Off Two Bedroom Home Cl…" at bounding box center [385, 128] width 227 height 80
click at [414, 50] on div "Upcoming Bookings (12) Completed Bookings (61) Upcoming Bookings (12) Cancelled…" at bounding box center [498, 50] width 440 height 23
drag, startPoint x: 185, startPoint y: 137, endPoint x: 87, endPoint y: 132, distance: 97.8
click at [87, 132] on div "[PERSON_NAME] 0401 885 390 [EMAIL_ADDRESS][DOMAIN_NAME] Customer since [DATE] U…" at bounding box center [148, 135] width 206 height 119
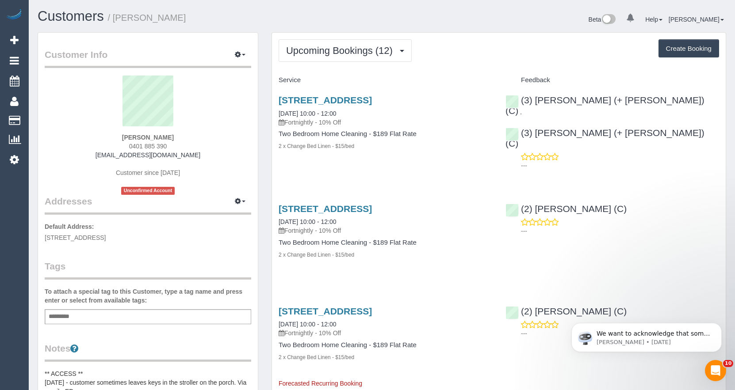
copy div "[PERSON_NAME]"
click at [15, 161] on icon at bounding box center [14, 159] width 9 height 11
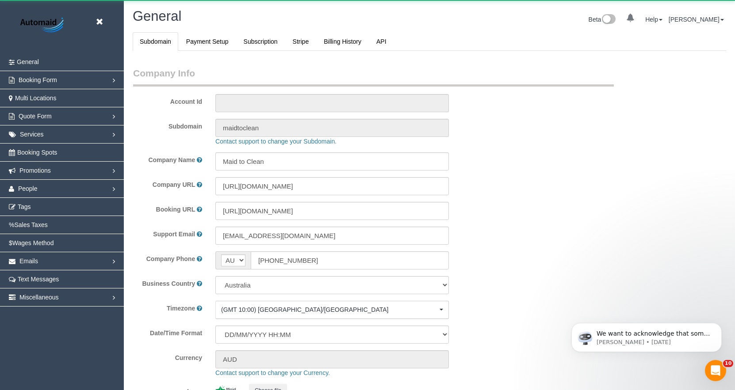
select select "string:AU"
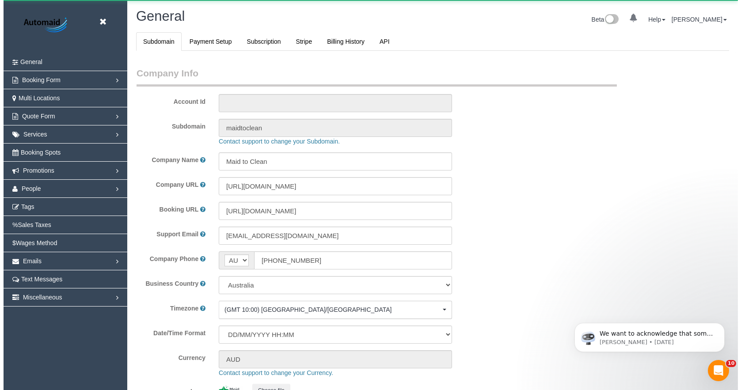
scroll to position [2021, 735]
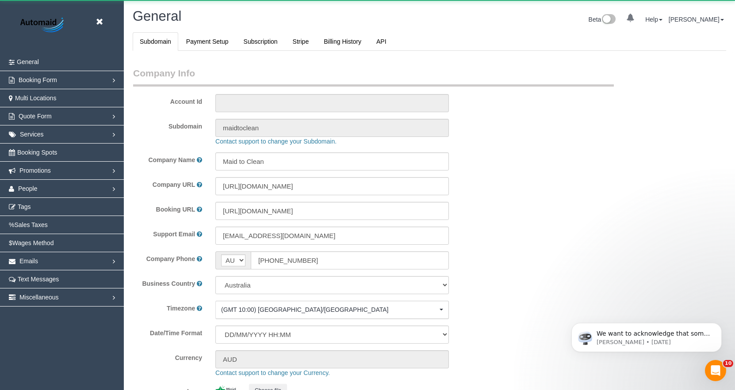
select select "1"
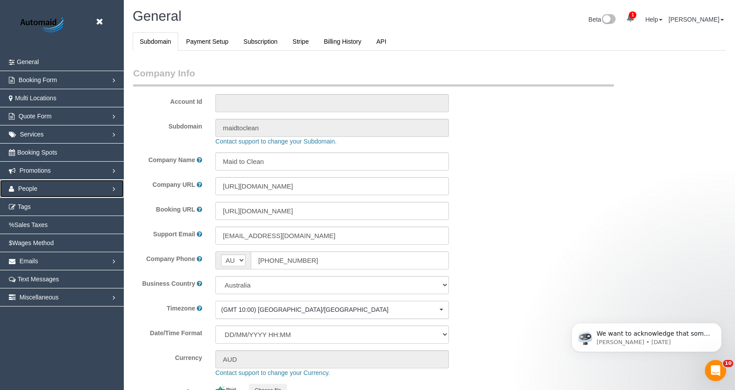
click at [111, 191] on link "People" at bounding box center [62, 189] width 124 height 18
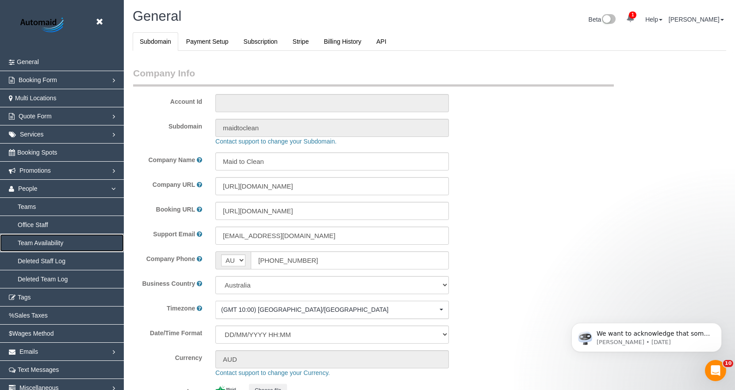
click at [49, 240] on link "Team Availability" at bounding box center [62, 243] width 124 height 18
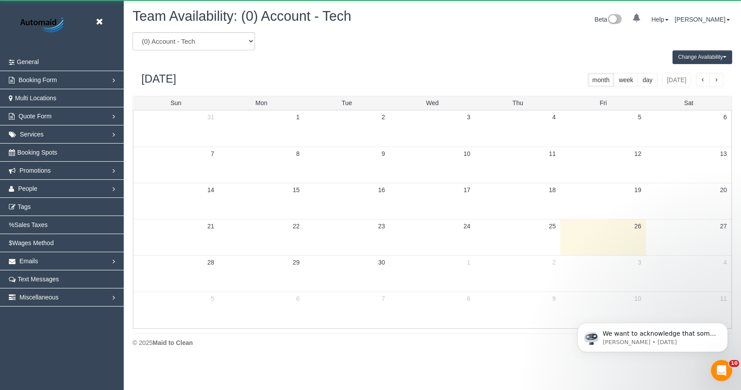
scroll to position [360, 741]
click at [194, 42] on select "(0) Account - Tech (0) Office (0) Raunak Test Account (1) Debbie Brodjanac (FT)…" at bounding box center [194, 41] width 122 height 18
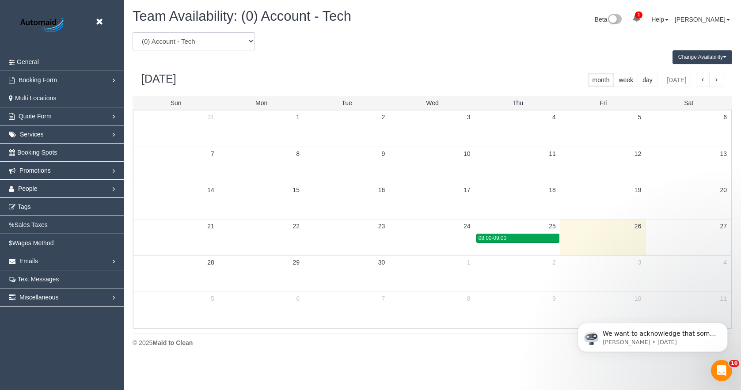
select select "number:87338"
click at [133, 32] on select "(0) Account - Tech (0) Office (0) Raunak Test Account (1) Debbie Brodjanac (FT)…" at bounding box center [194, 41] width 122 height 18
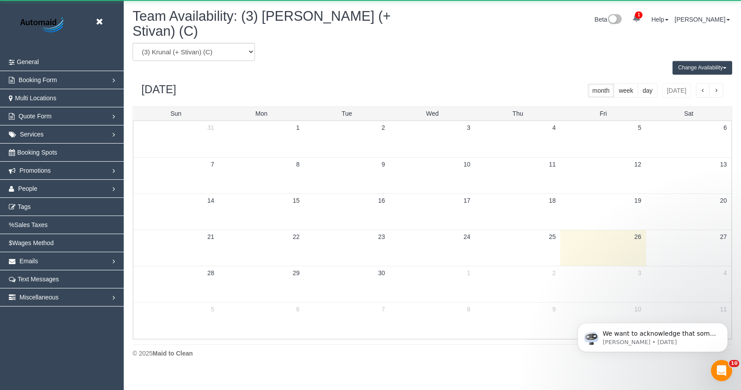
scroll to position [43844, 43463]
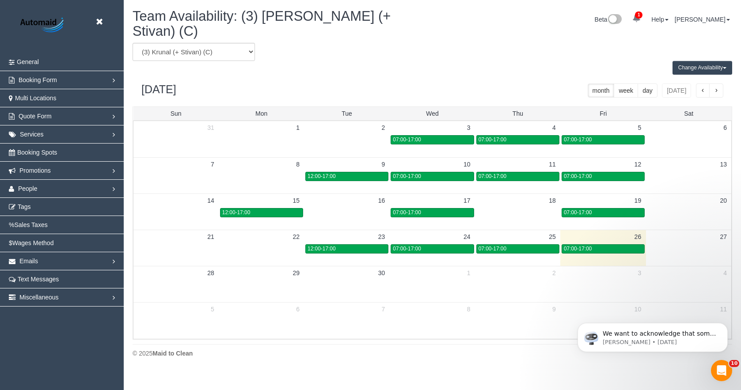
click at [279, 303] on td "6" at bounding box center [261, 309] width 85 height 14
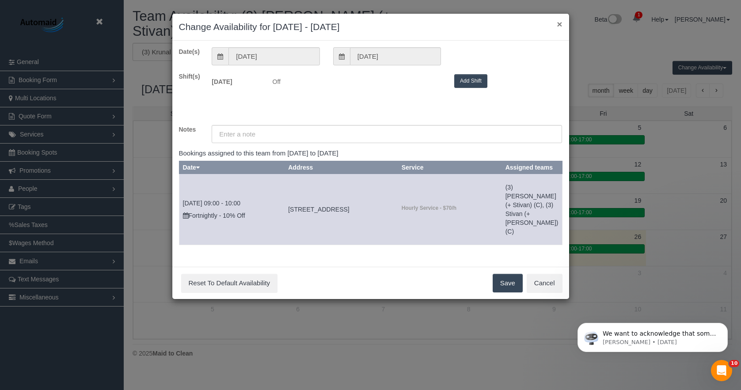
click at [414, 22] on button "×" at bounding box center [559, 23] width 5 height 9
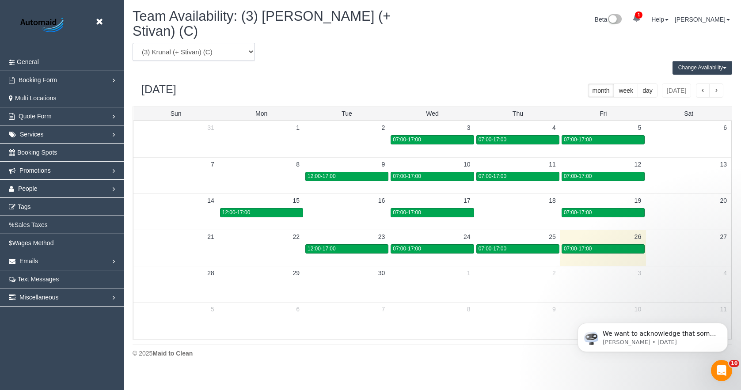
click at [204, 43] on select "(0) Account - Tech (0) Office (0) Raunak Test Account (1) Debbie Brodjanac (FT)…" at bounding box center [194, 52] width 122 height 18
select select "number:87337"
click at [133, 43] on select "(0) Account - Tech (0) Office (0) Raunak Test Account (1) Debbie Brodjanac (FT)…" at bounding box center [194, 52] width 122 height 18
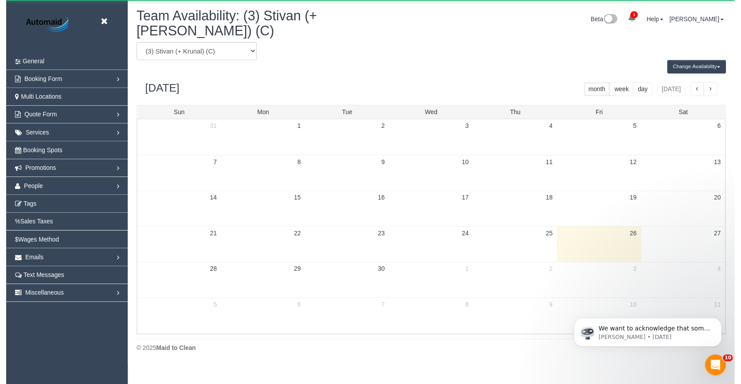
scroll to position [43844, 43463]
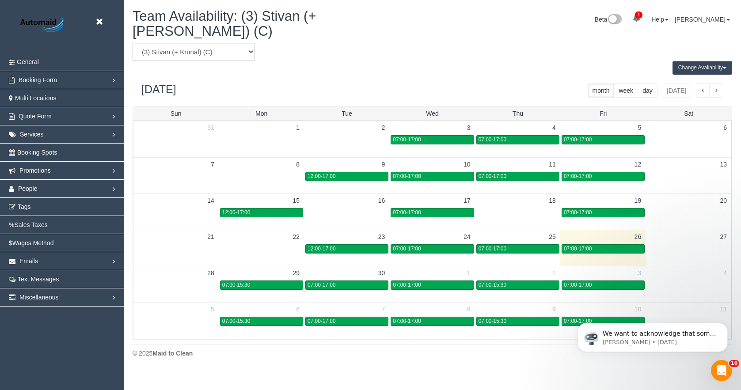
click at [414, 61] on button "Change Availability" at bounding box center [703, 68] width 60 height 14
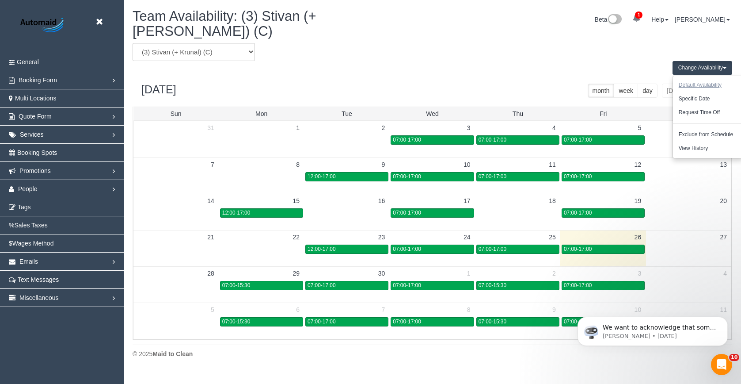
click at [414, 78] on button "Default Availability" at bounding box center [700, 85] width 54 height 14
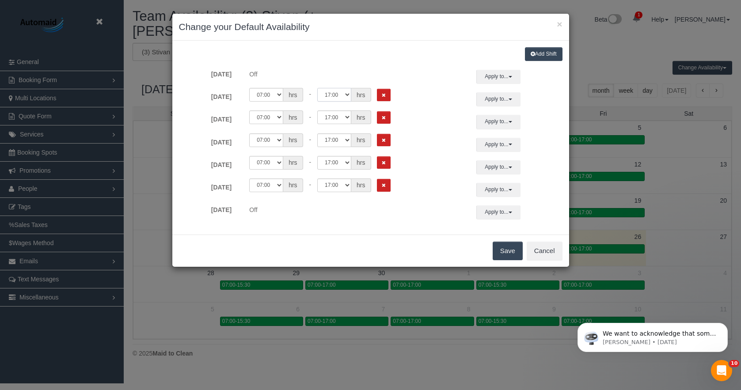
click at [337, 95] on select "00:00 00:05 00:10 00:15 00:20 00:25 00:30 00:35 00:40 00:45 00:50 00:55 01:00 0…" at bounding box center [334, 95] width 34 height 14
select select "string:13:00"
click at [317, 88] on select "00:00 00:05 00:10 00:15 00:20 00:25 00:30 00:35 00:40 00:45 00:50 00:55 01:00 0…" at bounding box center [334, 95] width 34 height 14
click at [335, 141] on select "00:00 00:05 00:10 00:15 00:20 00:25 00:30 00:35 00:40 00:45 00:50 00:55 01:00 0…" at bounding box center [334, 140] width 34 height 14
select select "string:15:30"
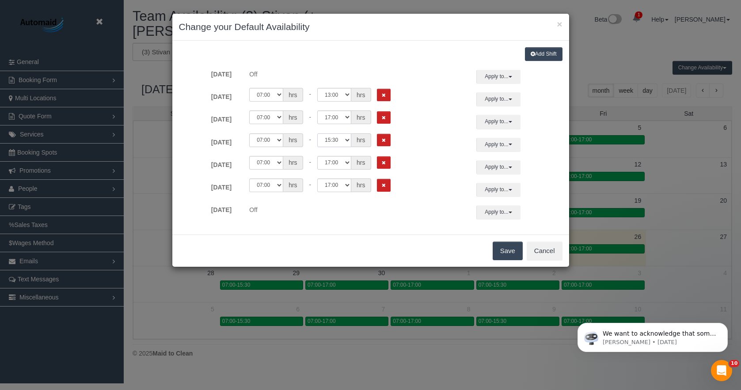
click at [317, 133] on select "00:00 00:05 00:10 00:15 00:20 00:25 00:30 00:35 00:40 00:45 00:50 00:55 01:00 0…" at bounding box center [334, 140] width 34 height 14
click at [341, 165] on select "00:00 00:05 00:10 00:15 00:20 00:25 00:30 00:35 00:40 00:45 00:50 00:55 01:00 0…" at bounding box center [334, 163] width 34 height 14
select select "string:15:30"
click at [317, 156] on select "00:00 00:05 00:10 00:15 00:20 00:25 00:30 00:35 00:40 00:45 00:50 00:55 01:00 0…" at bounding box center [334, 163] width 34 height 14
click at [414, 251] on button "Save" at bounding box center [508, 251] width 30 height 19
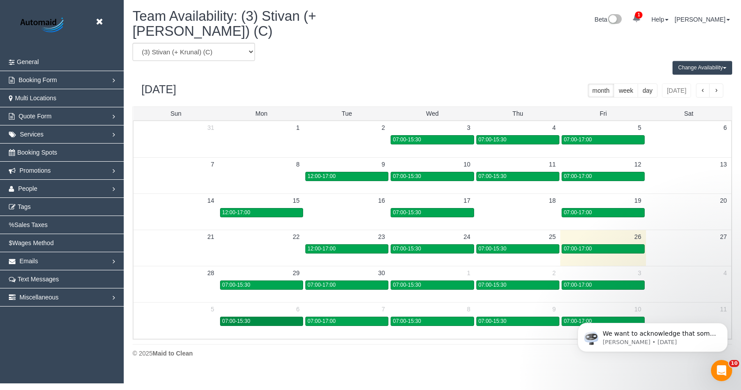
click at [265, 318] on div "07:00-15:30" at bounding box center [261, 321] width 79 height 7
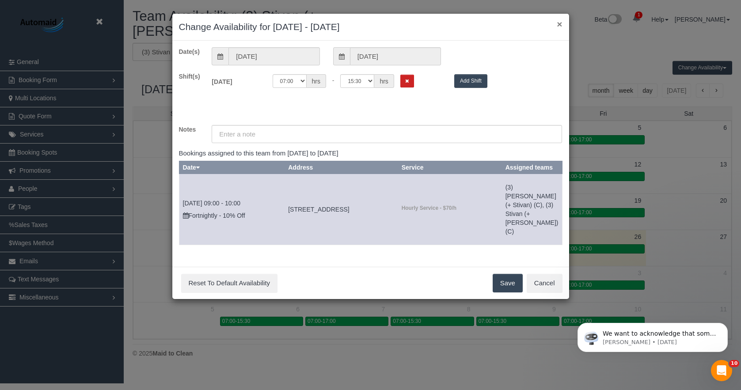
click at [414, 23] on button "×" at bounding box center [559, 23] width 5 height 9
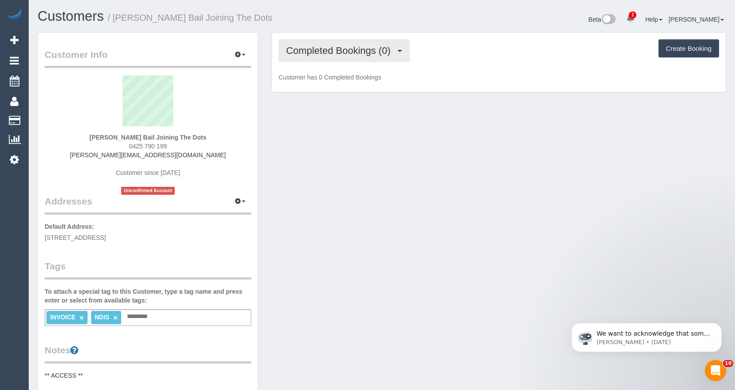
click at [372, 49] on span "Completed Bookings (0)" at bounding box center [340, 50] width 109 height 11
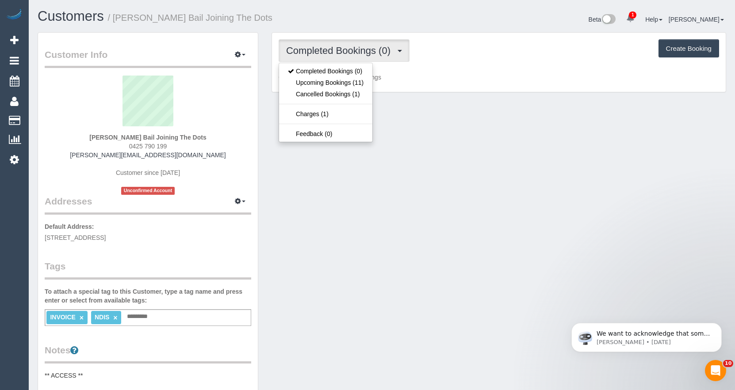
click at [93, 154] on div "[PERSON_NAME] Bail Joining The Dots 0425 790 199 [PERSON_NAME][EMAIL_ADDRESS][D…" at bounding box center [148, 135] width 206 height 119
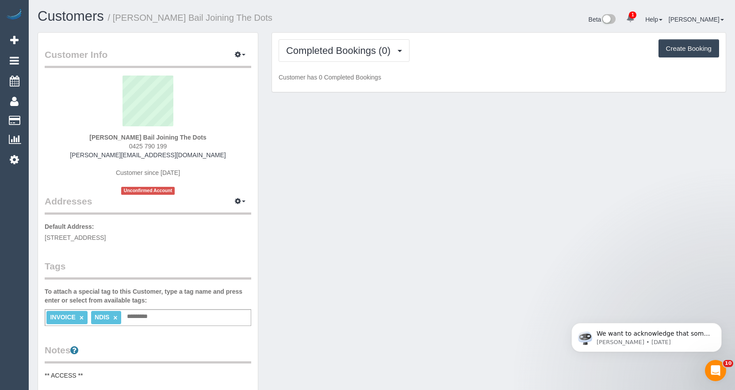
drag, startPoint x: 123, startPoint y: 144, endPoint x: 175, endPoint y: 145, distance: 52.2
click at [175, 145] on div "[PERSON_NAME] Bail Joining The Dots 0425 790 199 [PERSON_NAME][EMAIL_ADDRESS][D…" at bounding box center [148, 135] width 206 height 119
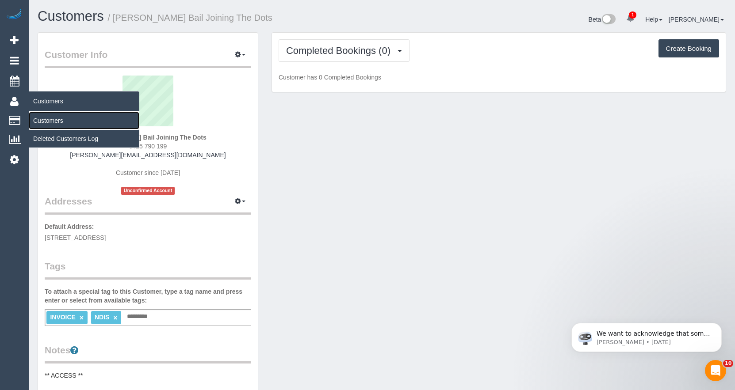
click at [45, 120] on link "Customers" at bounding box center [84, 121] width 111 height 18
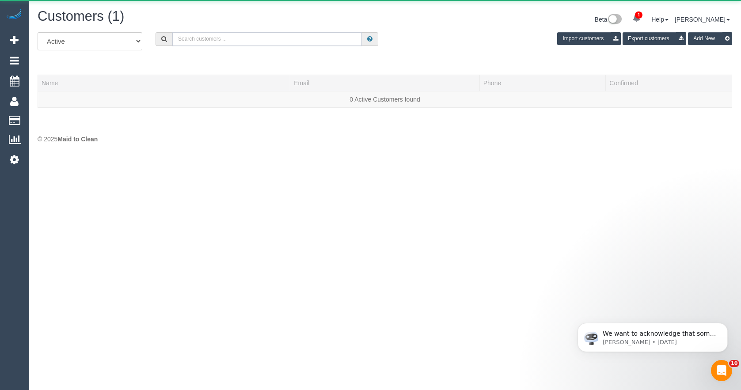
click at [236, 35] on input "text" at bounding box center [267, 39] width 190 height 14
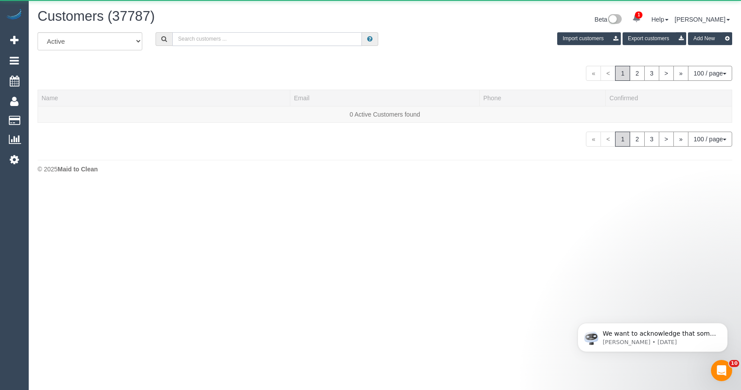
paste input "[EMAIL_ADDRESS][DOMAIN_NAME]"
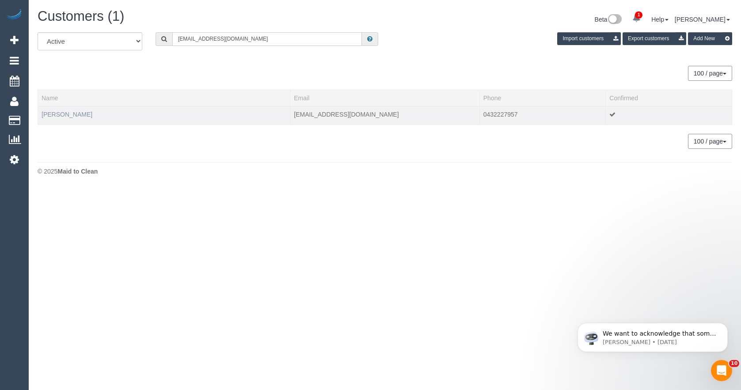
type input "[EMAIL_ADDRESS][DOMAIN_NAME]"
click at [61, 111] on link "[PERSON_NAME]" at bounding box center [67, 114] width 51 height 7
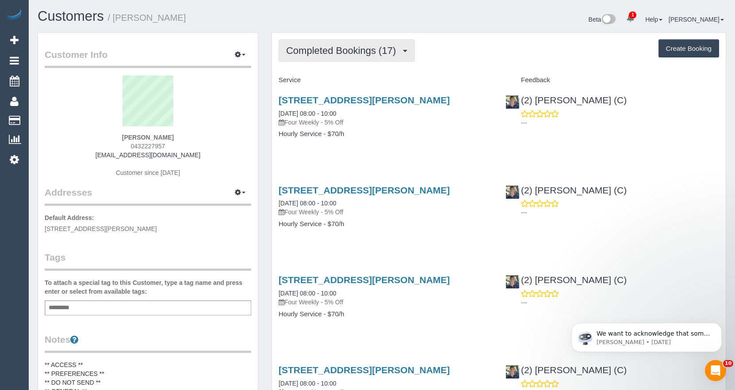
click at [369, 55] on span "Completed Bookings (17)" at bounding box center [343, 50] width 114 height 11
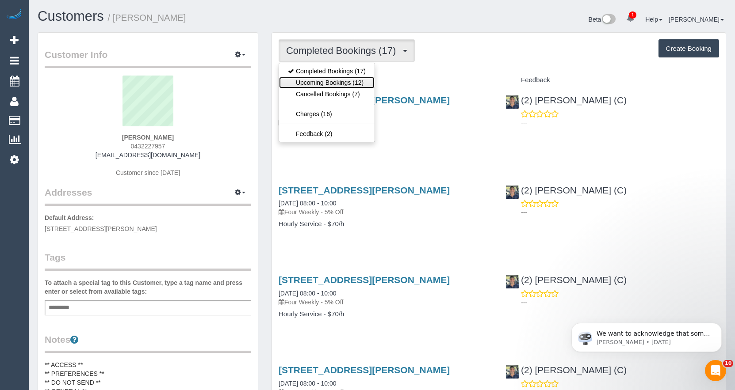
click at [355, 84] on link "Upcoming Bookings (12)" at bounding box center [326, 82] width 95 height 11
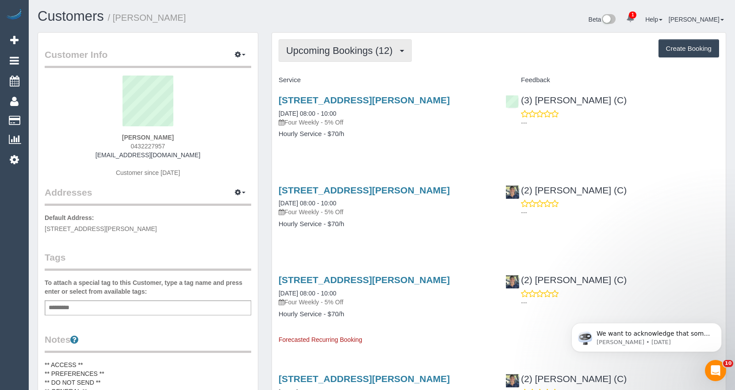
click at [306, 50] on span "Upcoming Bookings (12)" at bounding box center [341, 50] width 111 height 11
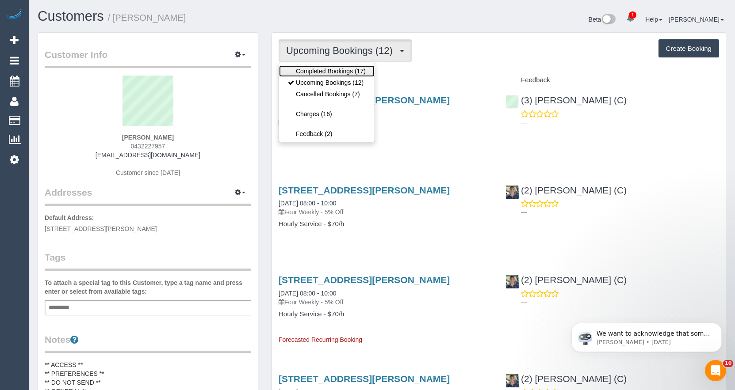
click at [311, 73] on link "Completed Bookings (17)" at bounding box center [326, 70] width 95 height 11
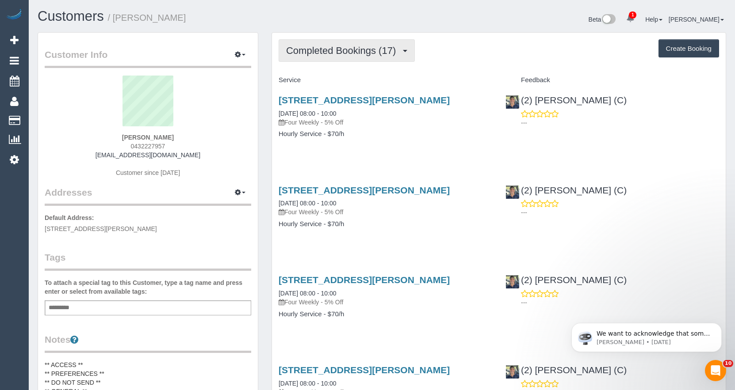
click at [338, 51] on span "Completed Bookings (17)" at bounding box center [343, 50] width 114 height 11
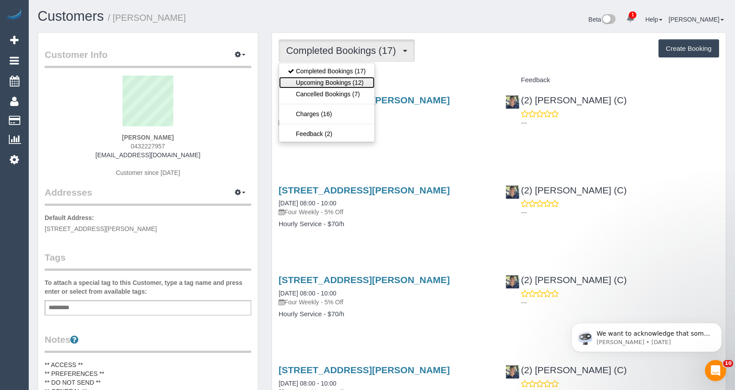
click at [338, 86] on link "Upcoming Bookings (12)" at bounding box center [326, 82] width 95 height 11
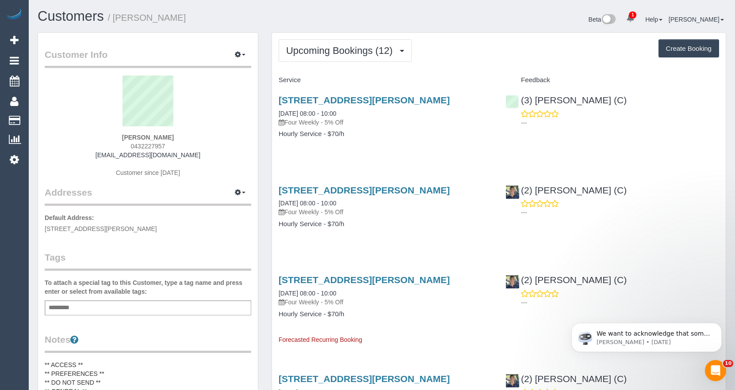
click at [517, 103] on div "(3) [PERSON_NAME] (C) ---" at bounding box center [612, 109] width 227 height 43
drag, startPoint x: 288, startPoint y: 122, endPoint x: 363, endPoint y: 118, distance: 75.2
click at [359, 123] on p "Four Weekly - 5% Off" at bounding box center [385, 122] width 214 height 9
click at [367, 118] on p "Four Weekly - 5% Off" at bounding box center [385, 122] width 214 height 9
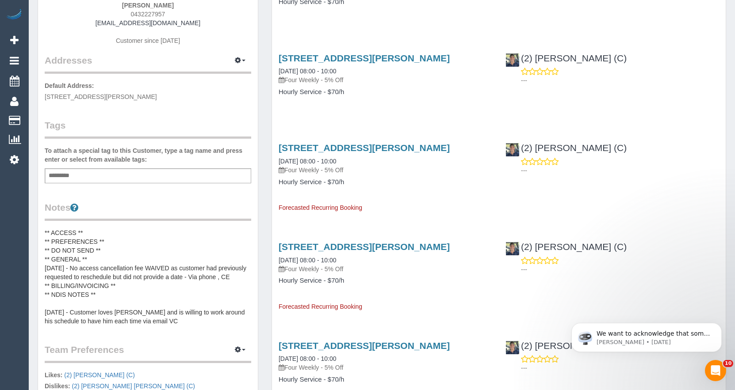
scroll to position [133, 0]
click at [104, 245] on pre "** ACCESS ** ** PREFERENCES ** ** DO NOT SEND ** ** GENERAL ** [DATE] - No acce…" at bounding box center [148, 276] width 206 height 97
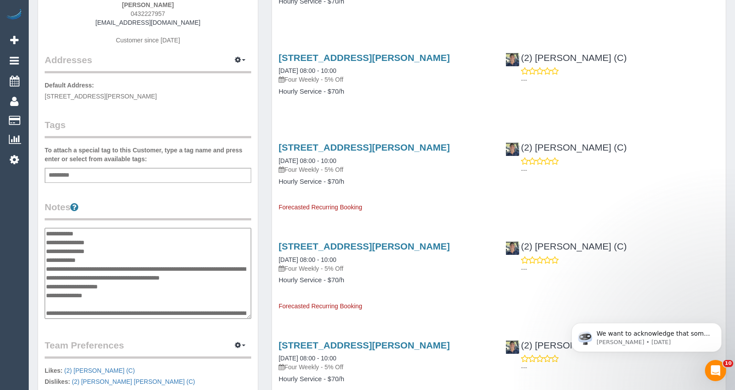
click at [116, 244] on textarea "**********" at bounding box center [148, 273] width 206 height 91
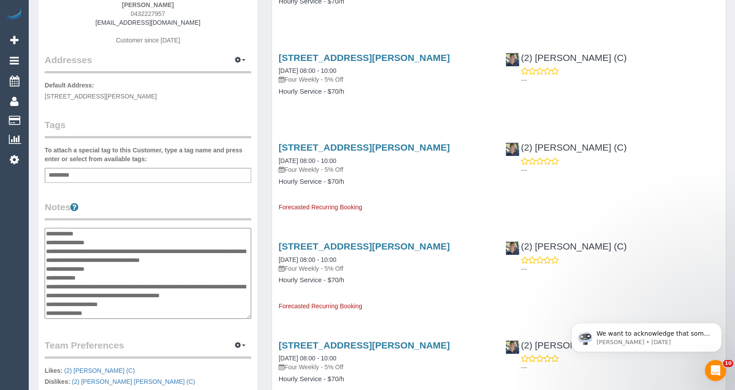
type textarea "**********"
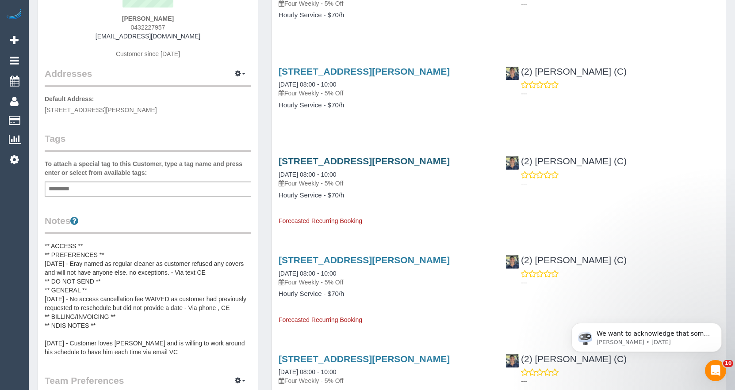
scroll to position [0, 0]
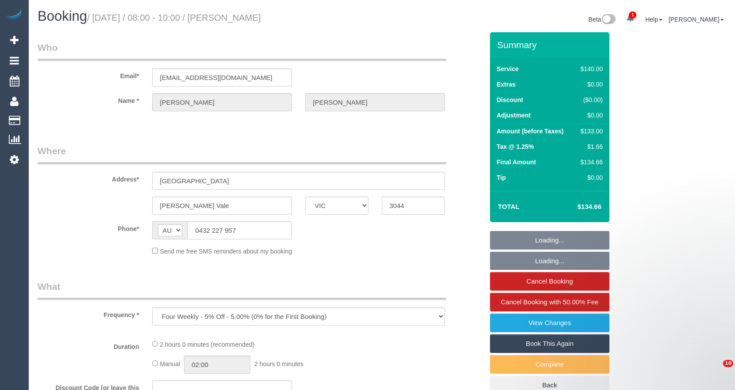
select select "VIC"
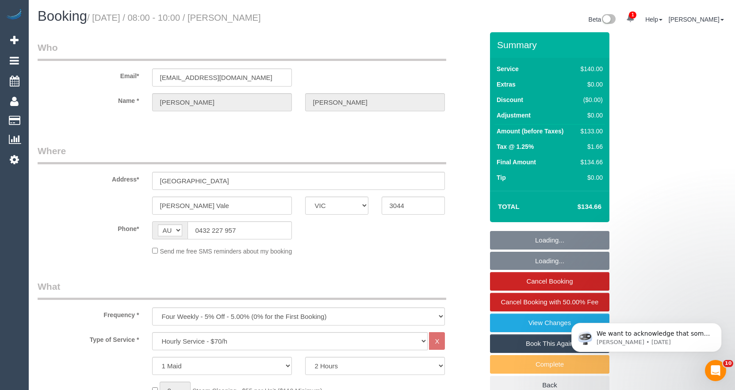
select select "number:27"
select select "number:14"
select select "number:19"
select select "number:23"
select select "number:33"
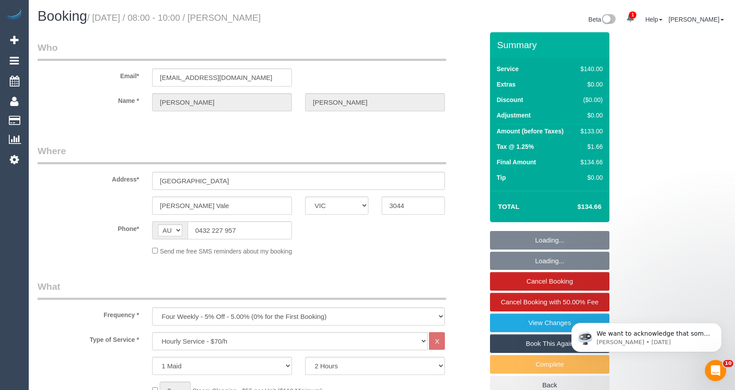
select select "number:12"
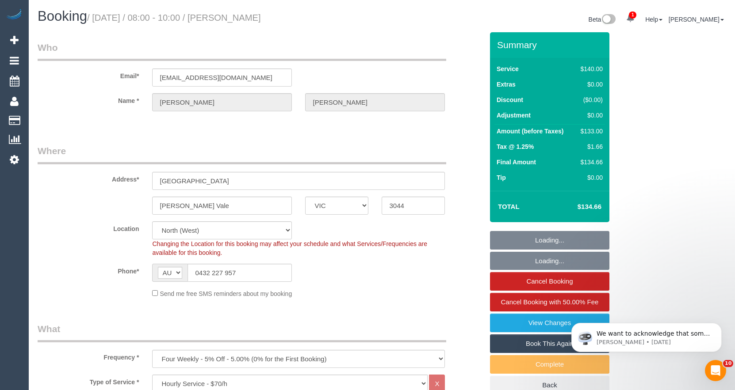
select select "string:stripe-pm_1R7DFr2GScqysDRVCN1RpbE9"
select select "object:1629"
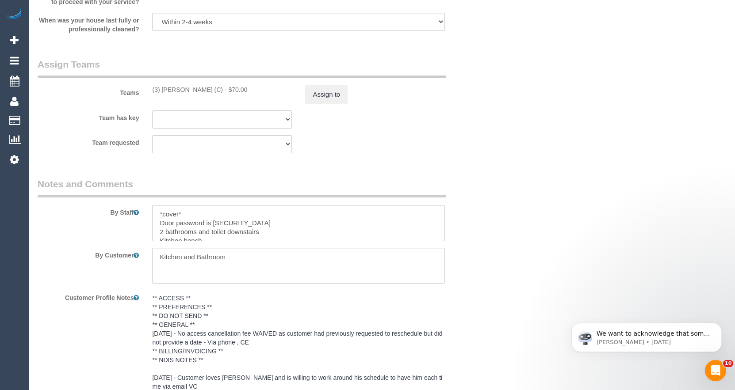
scroll to position [1519, 0]
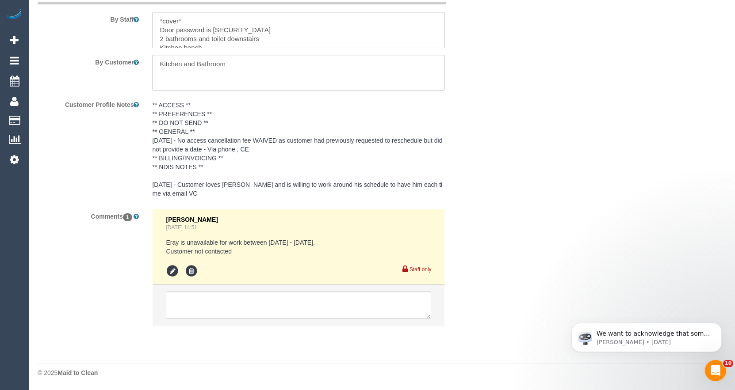
drag, startPoint x: 164, startPoint y: 241, endPoint x: 270, endPoint y: 255, distance: 106.9
click at [270, 255] on li "[PERSON_NAME] [DATE] 14:51 Eray is unavailable for work between [DATE] - [DATE]…" at bounding box center [299, 248] width 292 height 76
click at [270, 255] on pre "Eray is unavailable for work between [DATE] - [DATE]. Customer not contacted" at bounding box center [298, 247] width 265 height 18
drag, startPoint x: 270, startPoint y: 255, endPoint x: 160, endPoint y: 236, distance: 111.6
click at [160, 236] on li "[PERSON_NAME] [DATE] 14:51 Eray is unavailable for work between [DATE] - [DATE]…" at bounding box center [299, 248] width 292 height 76
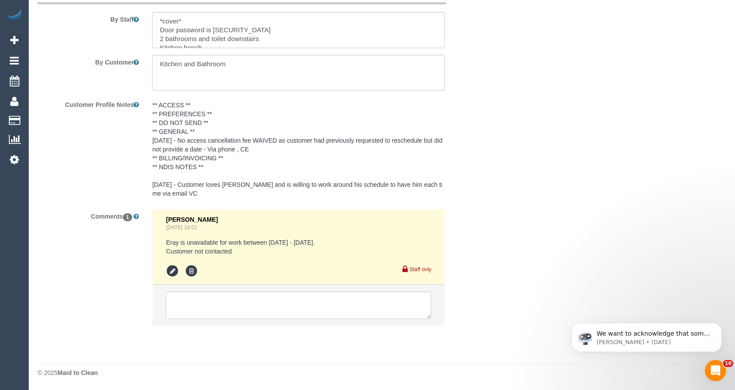
click at [174, 247] on pre "Eray is unavailable for work between [DATE] - [DATE]. Customer not contacted" at bounding box center [298, 247] width 265 height 18
drag, startPoint x: 162, startPoint y: 242, endPoint x: 255, endPoint y: 250, distance: 94.1
click at [255, 250] on li "Vanessa Christou Sep 18, 2025 14:51 Eray is unavailable for work between 20/09/…" at bounding box center [299, 248] width 292 height 76
click at [255, 250] on pre "Eray is unavailable for work between 20/09/25 - 02/10/25. Customer not contacted" at bounding box center [298, 247] width 265 height 18
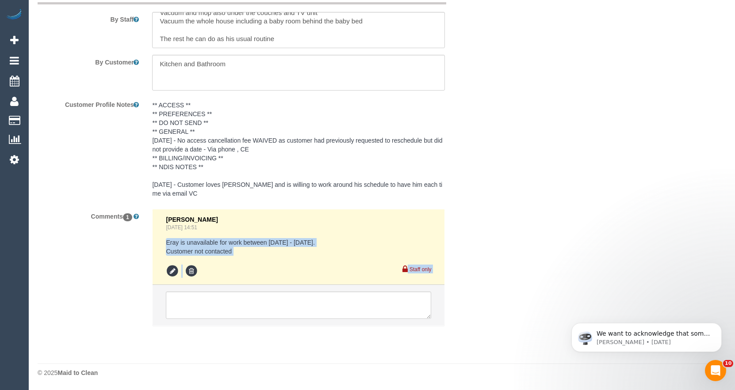
drag, startPoint x: 164, startPoint y: 241, endPoint x: 255, endPoint y: 256, distance: 92.7
click at [255, 256] on li "Vanessa Christou Sep 18, 2025 14:51 Eray is unavailable for work between 20/09/…" at bounding box center [299, 248] width 292 height 76
click at [255, 256] on div "Vanessa Christou Sep 18, 2025 14:51 Eray is unavailable for work between 20/09/…" at bounding box center [298, 247] width 265 height 62
